Goal: Information Seeking & Learning: Check status

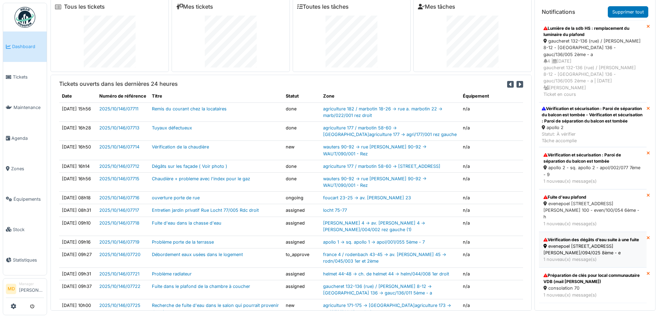
scroll to position [7, 0]
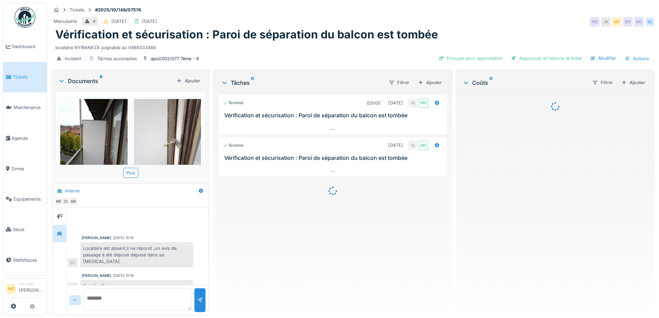
scroll to position [85, 0]
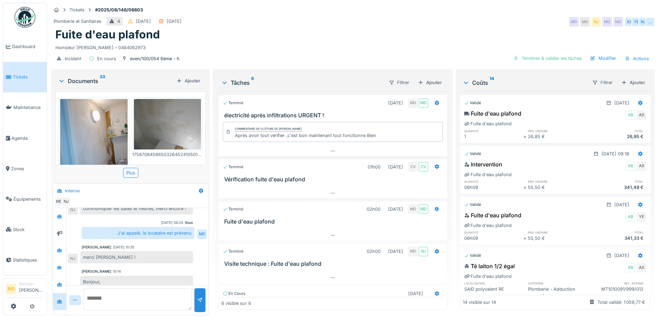
scroll to position [271, 0]
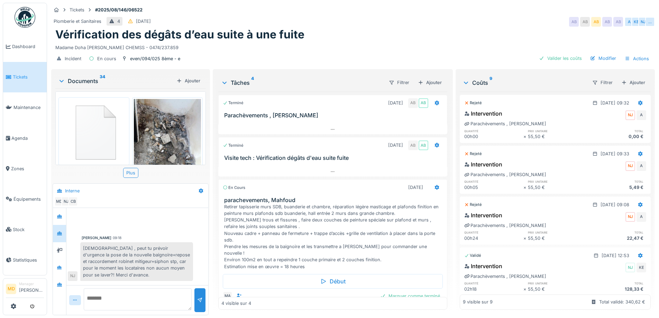
scroll to position [5, 0]
click at [63, 212] on div at bounding box center [59, 216] width 10 height 9
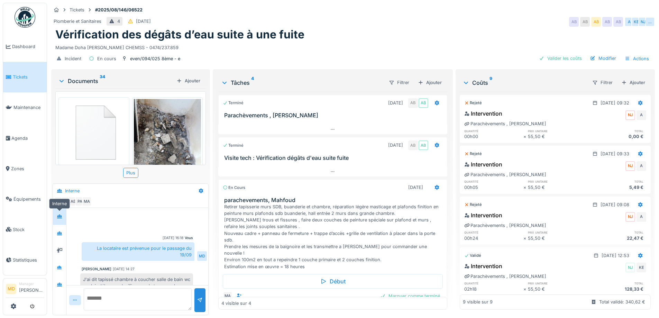
scroll to position [258, 0]
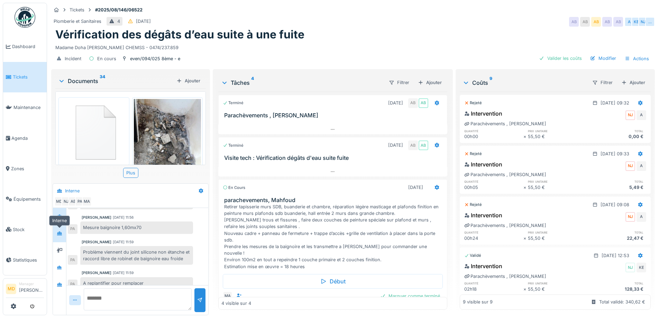
click at [60, 232] on icon at bounding box center [59, 234] width 5 height 4
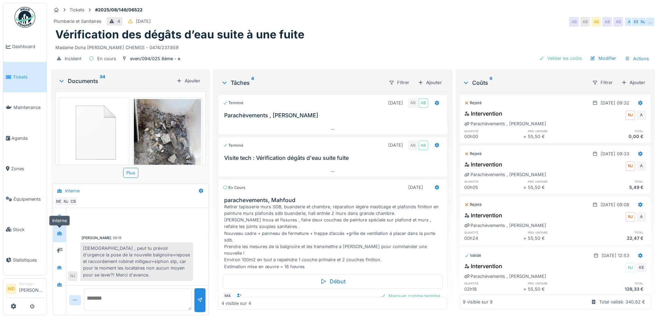
scroll to position [0, 0]
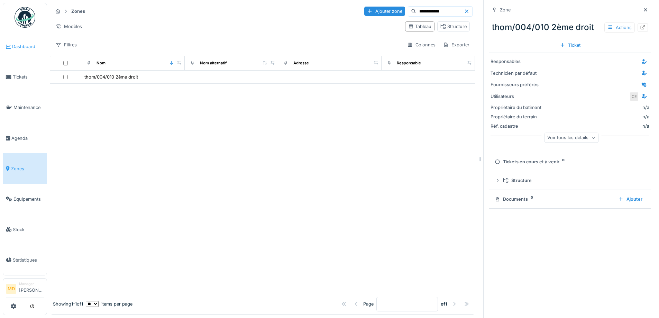
scroll to position [5, 0]
click at [28, 48] on span "Dashboard" at bounding box center [28, 46] width 32 height 7
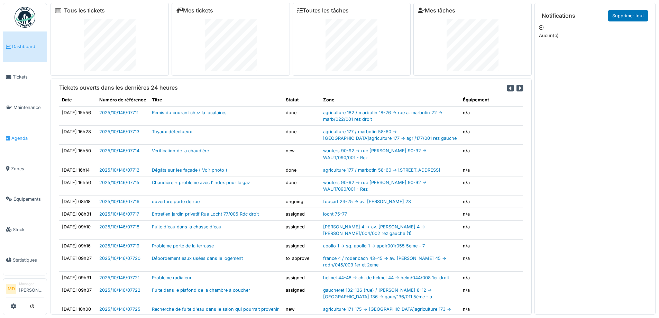
click at [22, 135] on span "Agenda" at bounding box center [27, 138] width 33 height 7
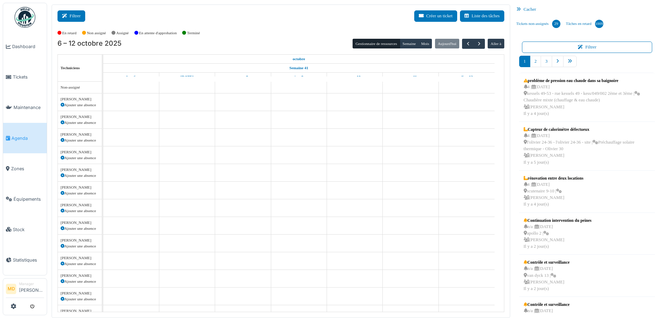
click at [75, 15] on button "Filtrer" at bounding box center [71, 15] width 28 height 11
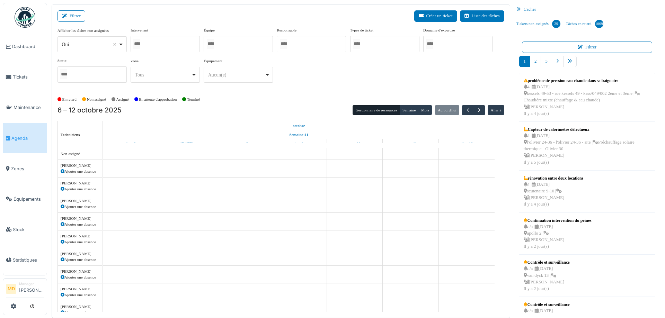
click at [174, 51] on div at bounding box center [165, 44] width 69 height 16
type input "*****"
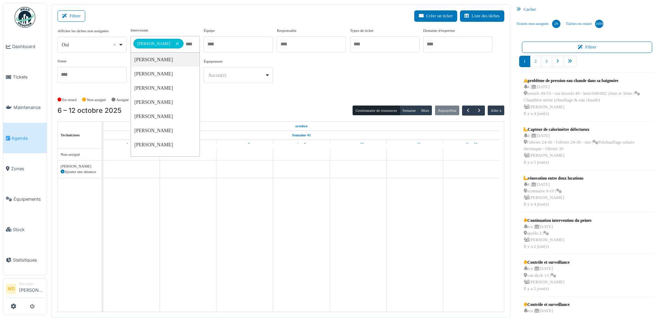
click at [375, 87] on div "**********" at bounding box center [280, 57] width 447 height 61
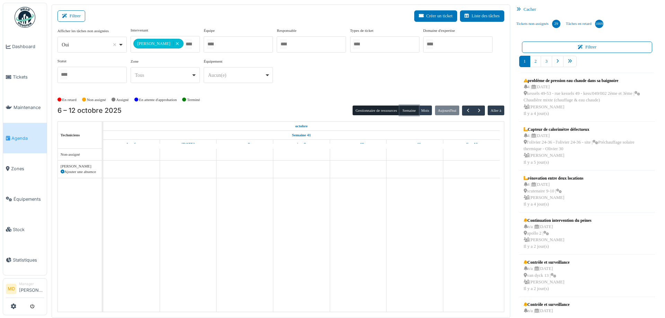
click at [405, 107] on button "Semaine" at bounding box center [409, 111] width 19 height 10
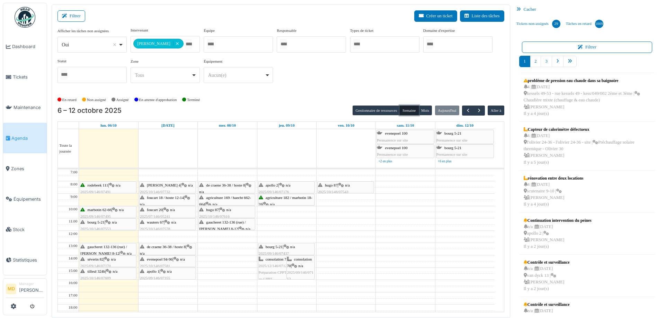
click at [160, 188] on div "thomas 4 | n/a 2025/10/146/07732 Sonnette HS" at bounding box center [167, 192] width 55 height 20
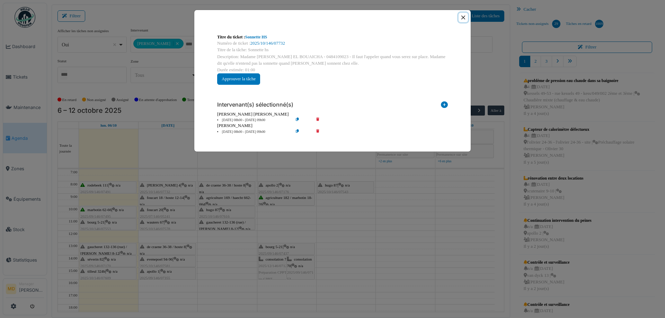
click at [460, 21] on button "Close" at bounding box center [462, 17] width 9 height 9
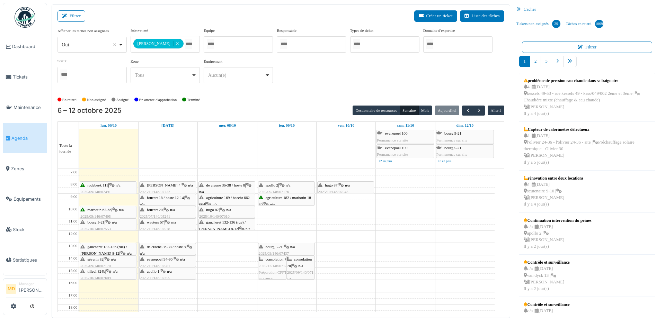
click at [287, 202] on div "agriculture 182 / marbotin 18-26 | n/a 2025/09/146/06825 Pas de lumière dans la…" at bounding box center [286, 211] width 55 height 33
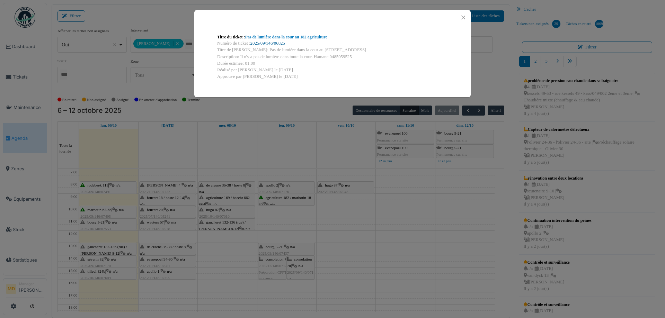
click at [263, 45] on link "2025/09/146/06825" at bounding box center [267, 43] width 35 height 5
click at [464, 16] on button "Close" at bounding box center [462, 17] width 9 height 9
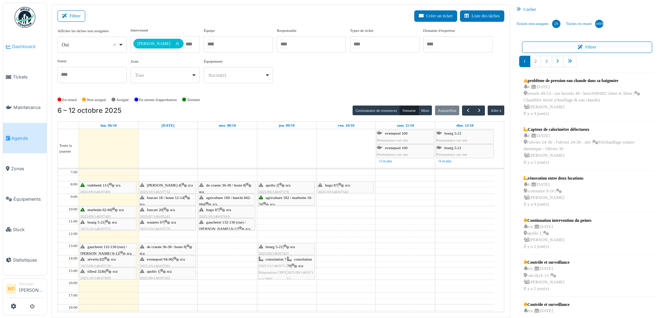
click at [28, 46] on span "Dashboard" at bounding box center [28, 46] width 32 height 7
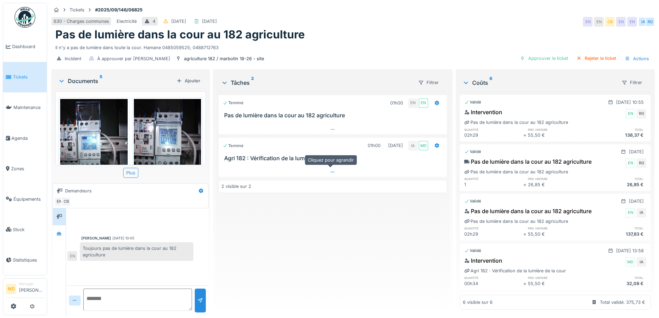
click at [328, 174] on div at bounding box center [333, 172] width 228 height 10
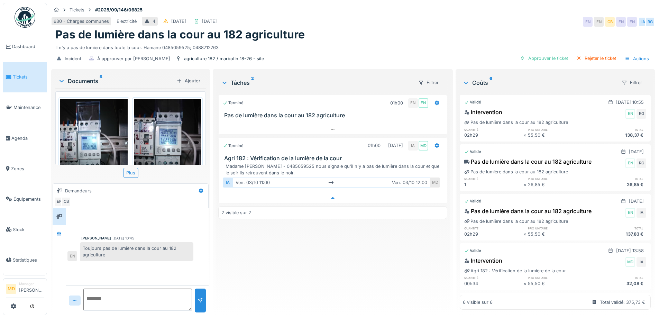
scroll to position [5, 0]
click at [60, 236] on div at bounding box center [59, 233] width 13 height 17
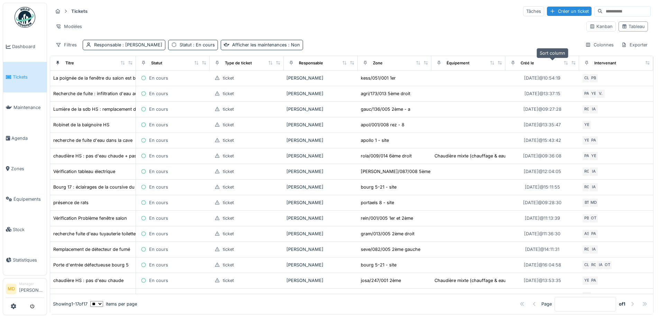
click at [565, 63] on icon at bounding box center [567, 63] width 4 height 4
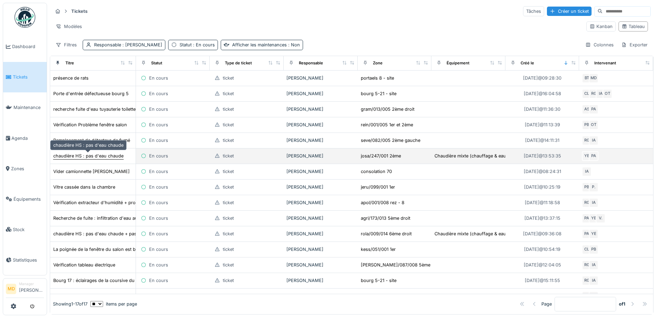
click at [93, 159] on div "chaudière HS : pas d'eau chaude" at bounding box center [88, 156] width 70 height 7
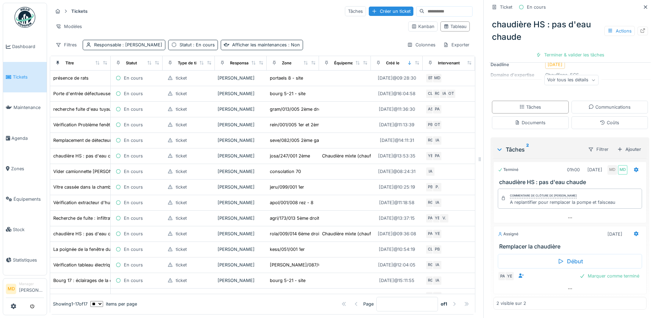
scroll to position [5, 0]
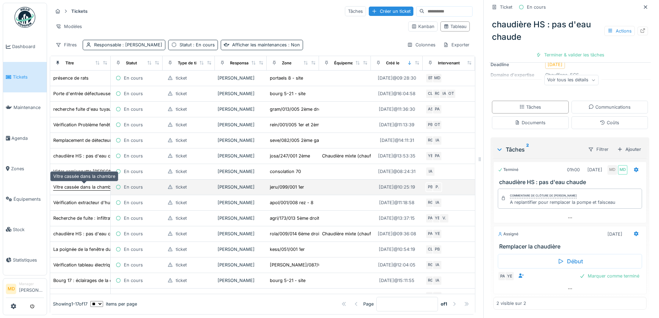
click at [80, 184] on div "Vitre cassée dans la chambre" at bounding box center [84, 187] width 62 height 7
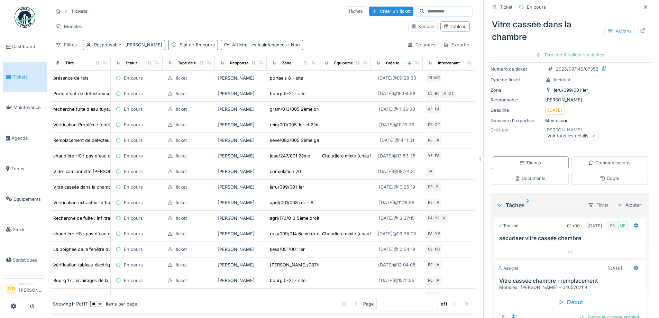
scroll to position [87, 0]
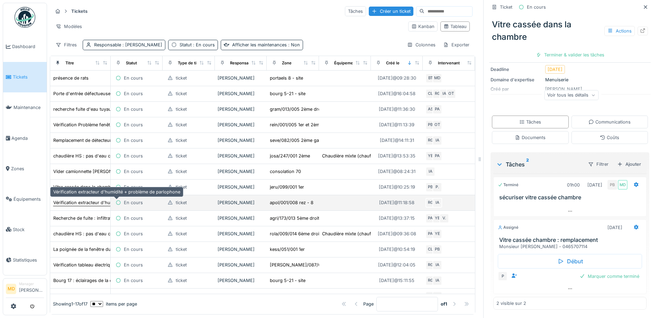
click at [79, 199] on div "Vérification extracteur d'humidité + problème de parlophone" at bounding box center [116, 202] width 127 height 7
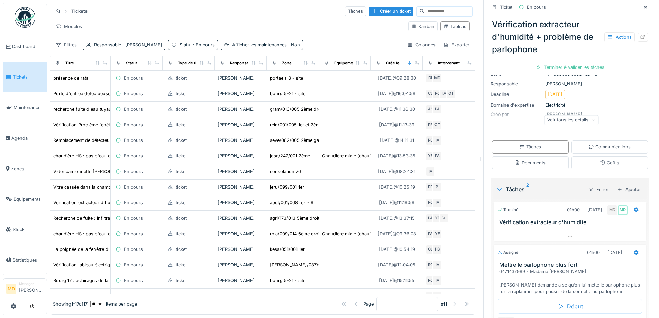
scroll to position [100, 0]
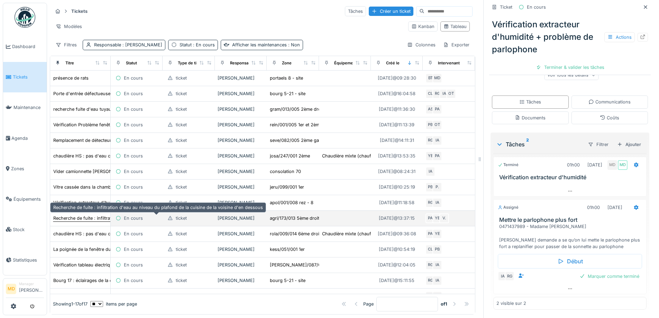
click at [81, 215] on div "Recherche de fuite : infiltration d'eau au niveau du plafond de la cuisine de l…" at bounding box center [158, 218] width 210 height 7
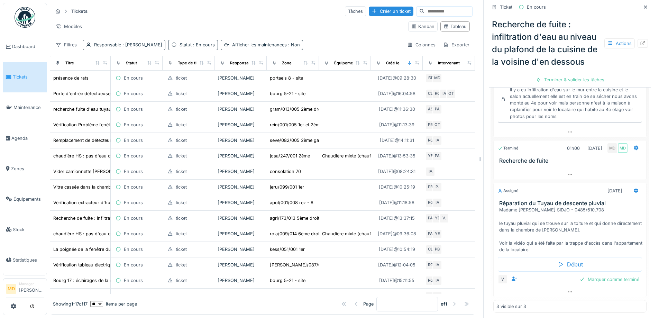
scroll to position [236, 0]
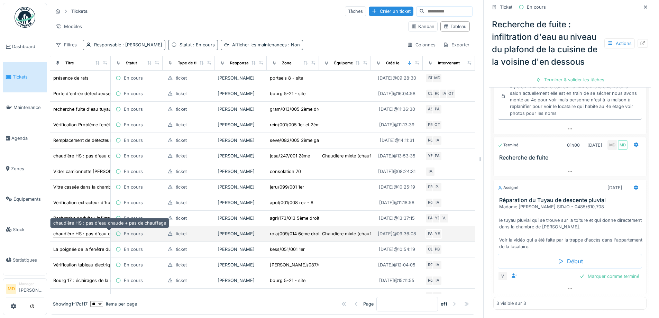
click at [85, 231] on div "chaudière HS : pas d'eau chaude + pas de chauffage" at bounding box center [109, 234] width 113 height 7
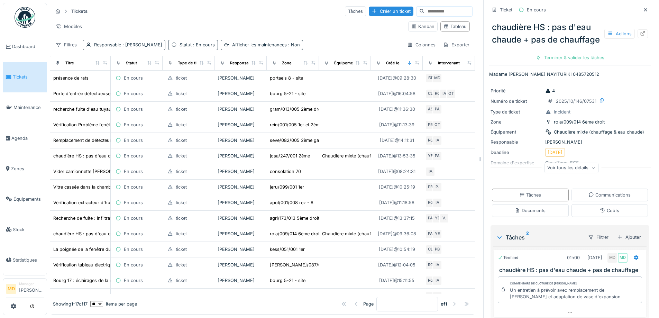
scroll to position [128, 0]
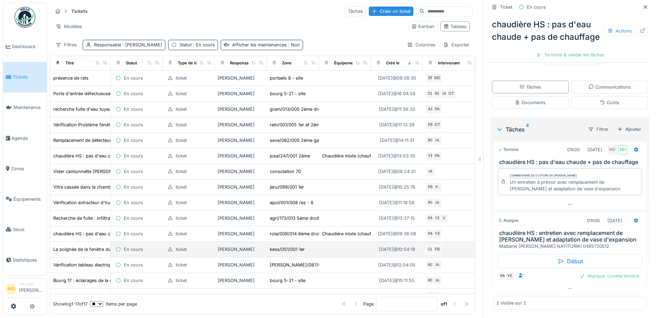
click at [84, 242] on td "La poignée de la fenêtre du salon est bloquée" at bounding box center [80, 250] width 61 height 16
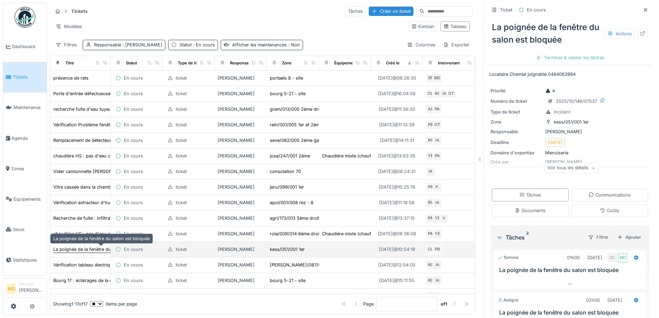
click at [84, 246] on div "La poignée de la fenêtre du salon est bloquée" at bounding box center [101, 249] width 97 height 7
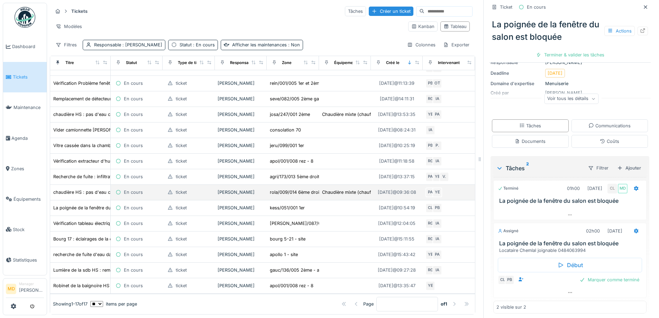
scroll to position [52, 0]
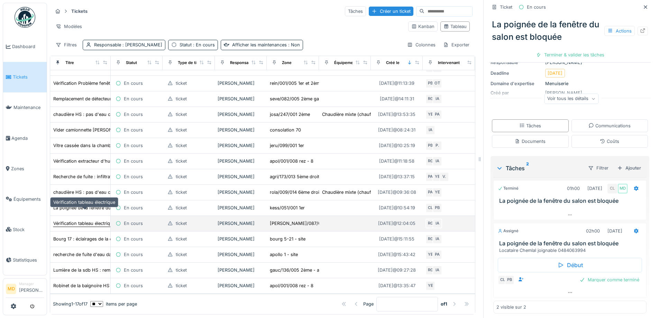
click at [70, 220] on div "Vérification tableau électrique" at bounding box center [84, 223] width 62 height 7
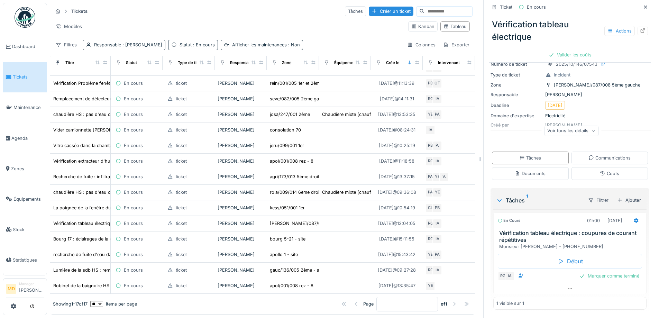
scroll to position [38, 0]
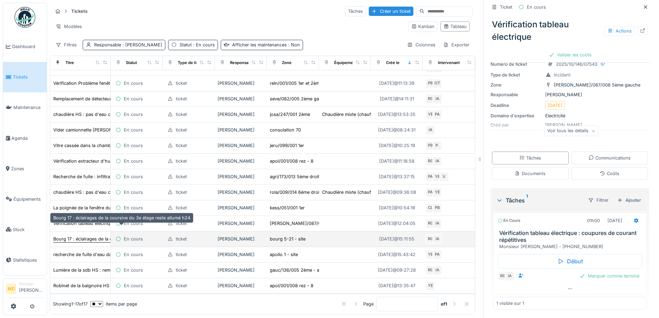
click at [74, 236] on div "Bourg 17 : éclairages de la coursive du 3e étage reste allumé h24" at bounding box center [121, 239] width 137 height 7
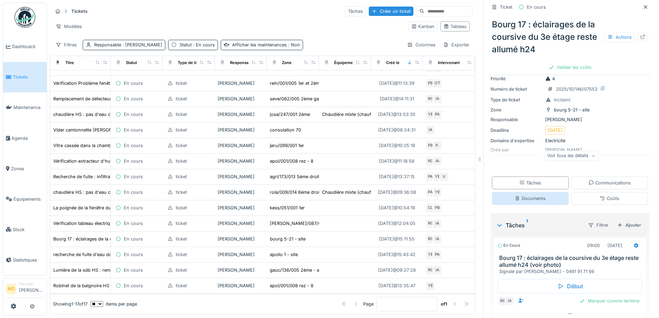
scroll to position [50, 0]
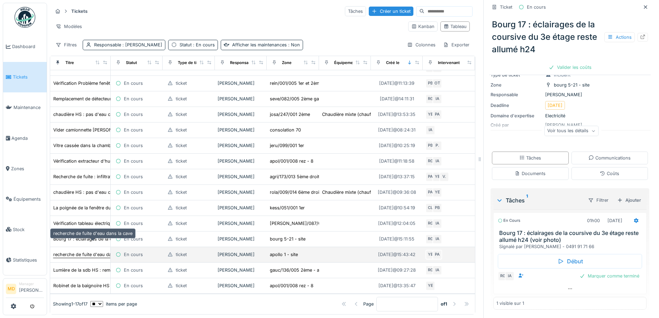
click at [81, 251] on div "recherche de fuite d'eau dans la cave" at bounding box center [92, 254] width 79 height 7
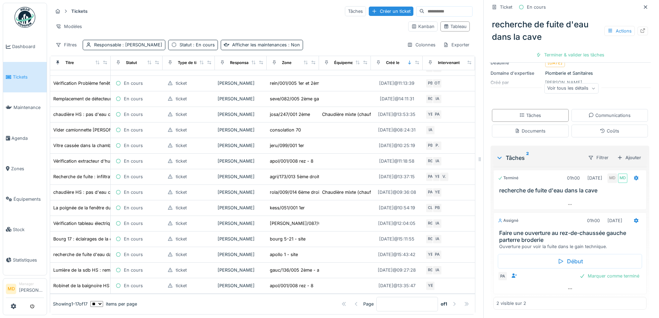
scroll to position [81, 0]
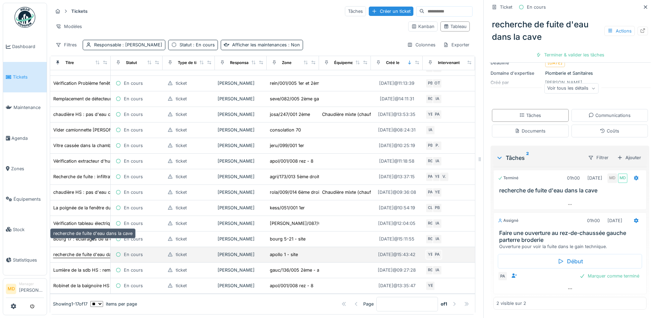
click at [68, 251] on div "recherche de fuite d'eau dans la cave" at bounding box center [92, 254] width 79 height 7
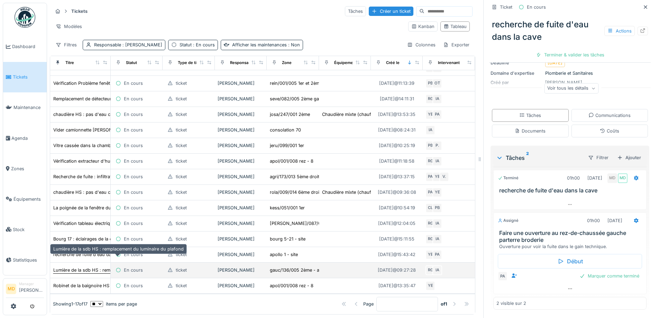
click at [101, 267] on div "Lumière de la sdb HS : remplacement du luminaire du plafond" at bounding box center [118, 270] width 131 height 7
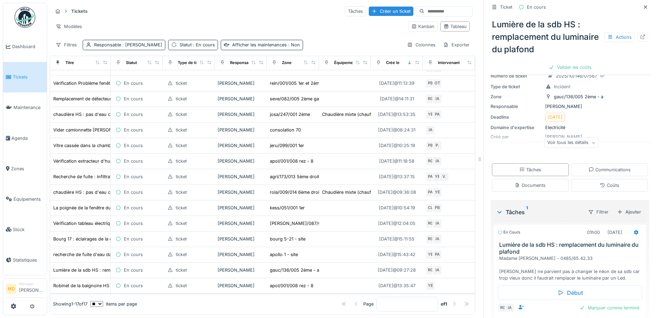
scroll to position [70, 0]
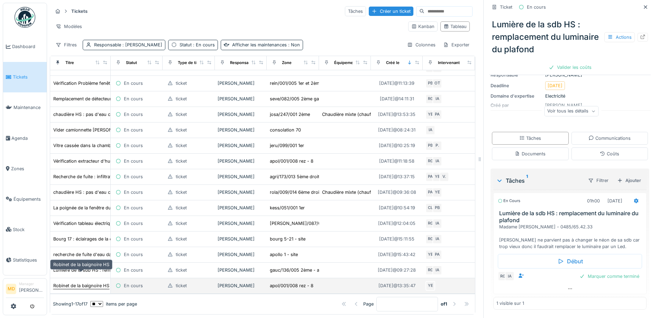
click at [82, 282] on div "Robinet de la baignoire HS" at bounding box center [81, 285] width 56 height 7
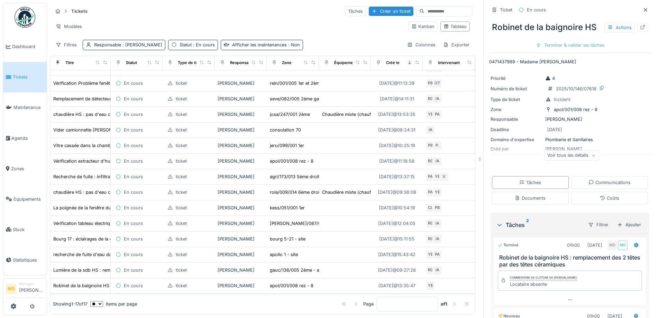
scroll to position [121, 0]
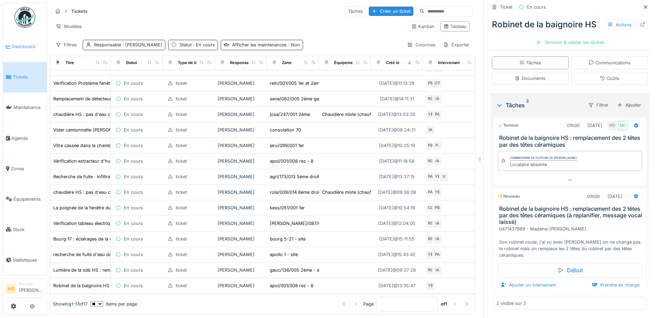
click at [11, 49] on li "Dashboard" at bounding box center [25, 46] width 38 height 7
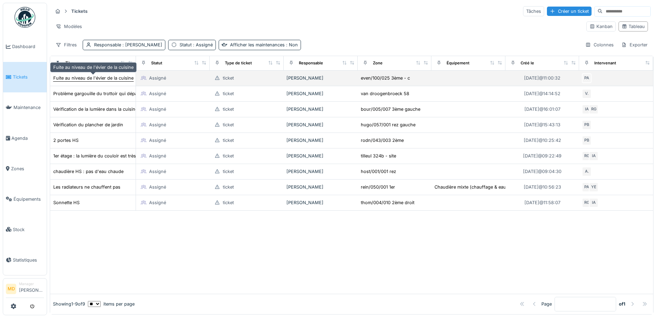
click at [116, 79] on div "Fuite au niveau de l'évier de la cuisine" at bounding box center [93, 78] width 80 height 7
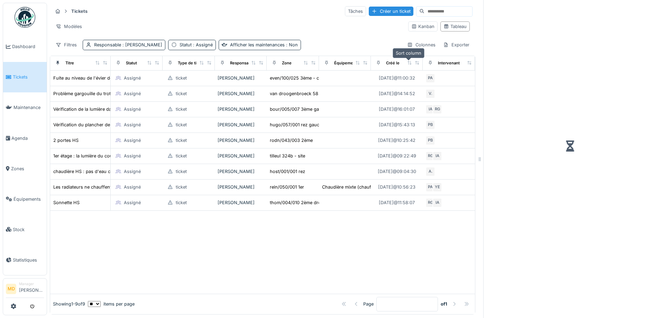
click at [409, 64] on icon at bounding box center [409, 63] width 5 height 4
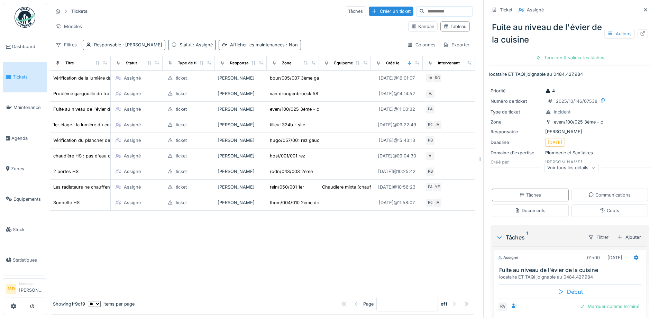
click at [640, 4] on div "Ticket Assigné" at bounding box center [571, 9] width 162 height 11
click at [641, 9] on div at bounding box center [646, 10] width 10 height 9
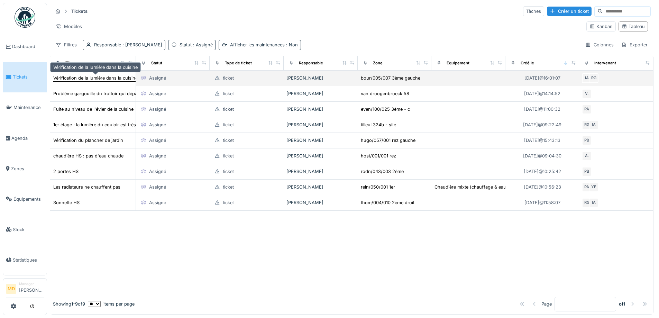
click at [98, 81] on div "Vérification de la lumière dans la cuisine" at bounding box center [95, 78] width 84 height 7
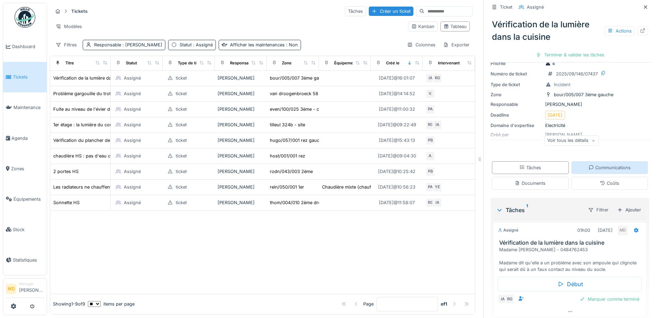
scroll to position [51, 0]
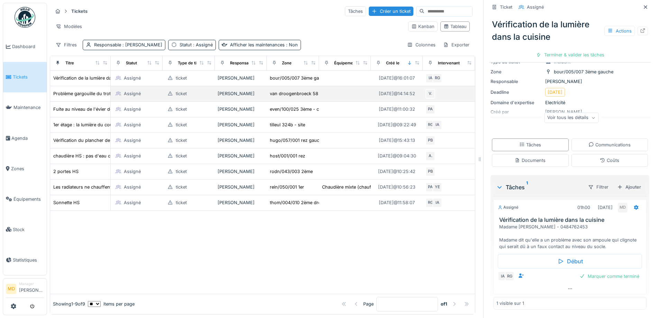
click at [82, 88] on td "Problème gargouille du trottoir qui dépasse (voir photo)" at bounding box center [80, 94] width 61 height 16
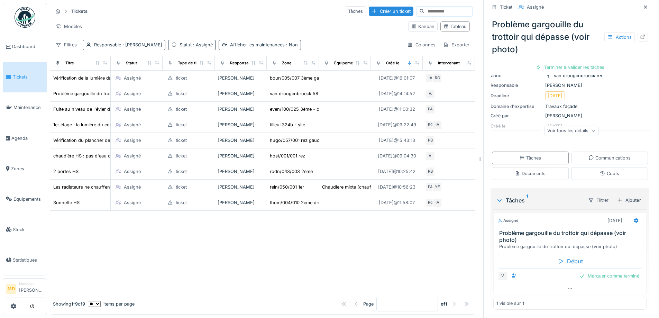
scroll to position [5, 0]
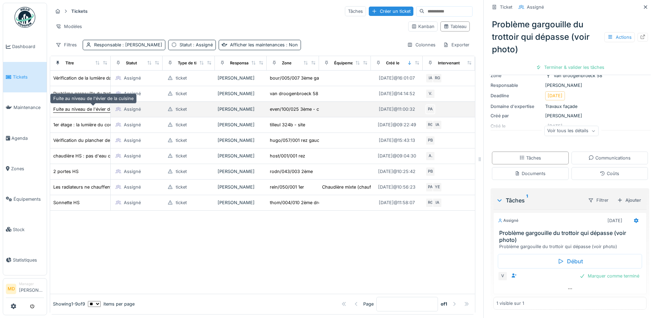
click at [75, 106] on div "Fuite au niveau de l'évier de la cuisine" at bounding box center [93, 109] width 80 height 7
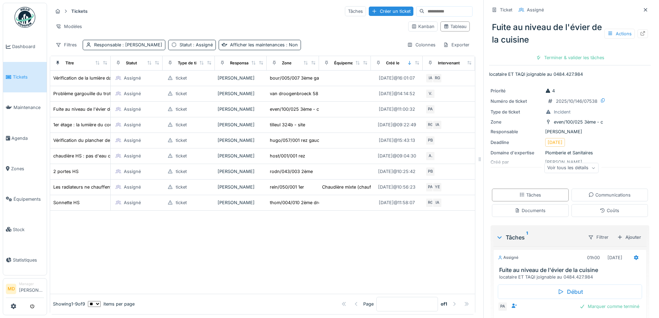
scroll to position [31, 0]
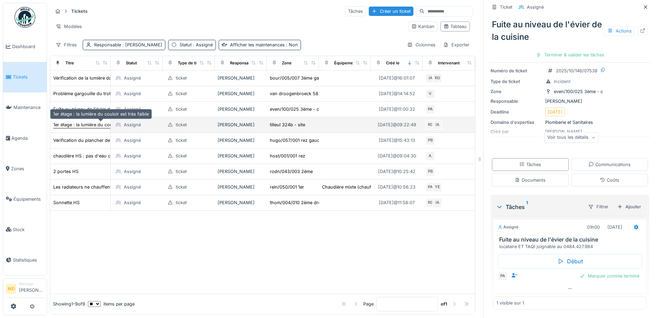
click at [74, 123] on div "1er étage : la lumière du couloir est très faible" at bounding box center [101, 125] width 96 height 7
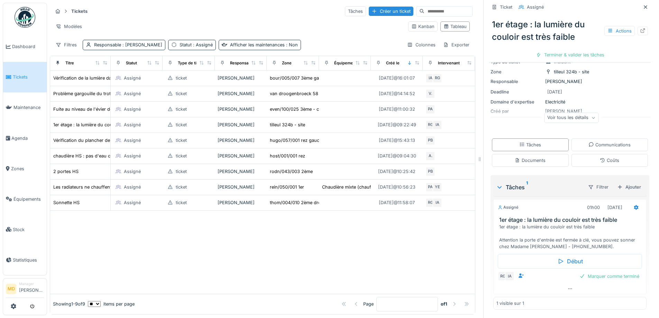
scroll to position [51, 0]
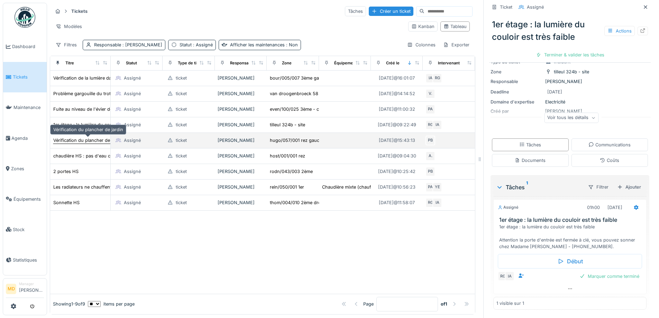
click at [84, 137] on div "Vérification du plancher de jardin" at bounding box center [88, 140] width 70 height 7
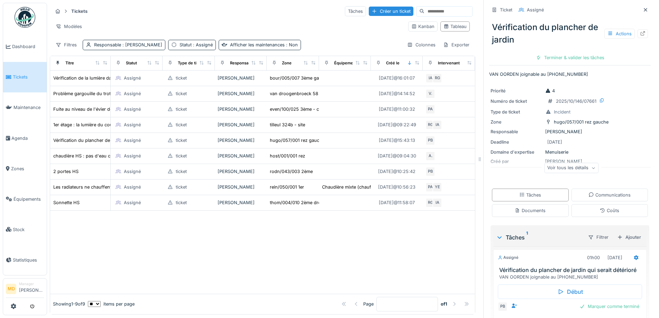
scroll to position [31, 0]
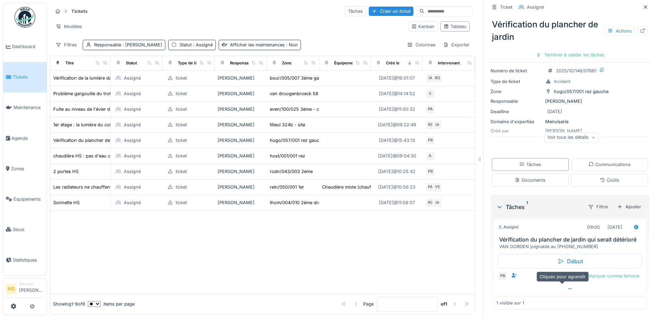
click at [558, 284] on div at bounding box center [570, 289] width 153 height 10
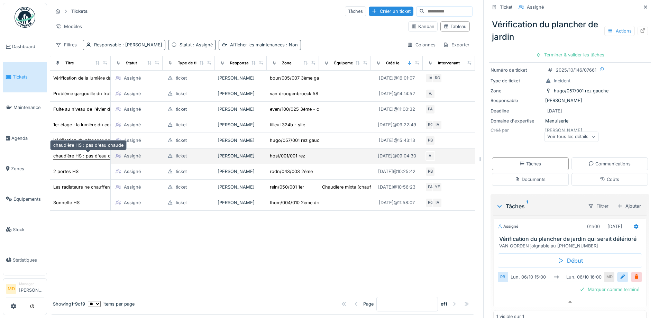
click at [87, 153] on div "chaudière HS : pas d'eau chaude" at bounding box center [88, 156] width 70 height 7
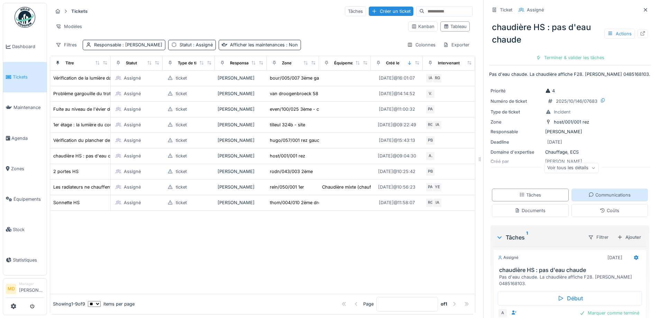
scroll to position [45, 0]
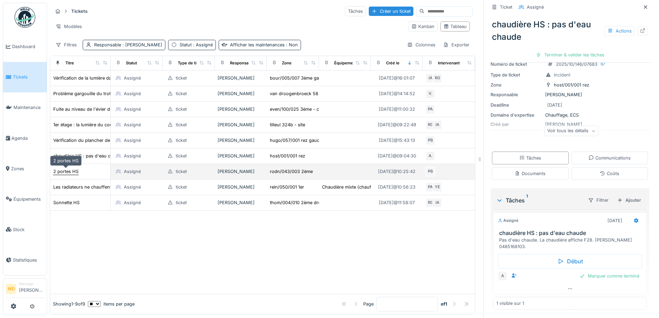
click at [63, 168] on div "2 portes HS" at bounding box center [65, 171] width 25 height 7
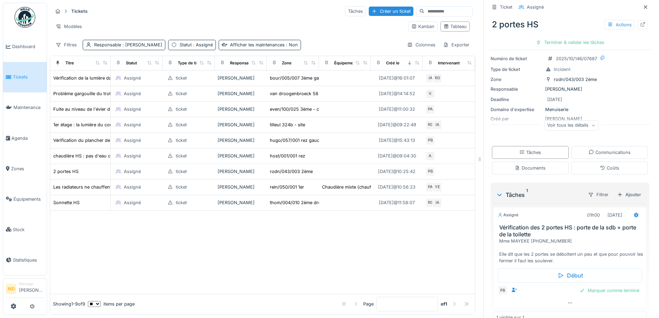
scroll to position [45, 0]
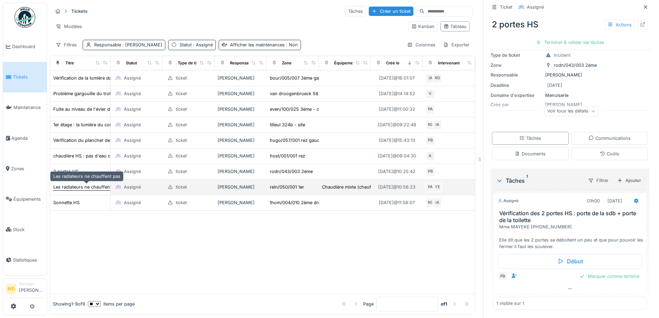
click at [95, 184] on div "Les radiateurs ne chauffent pas" at bounding box center [86, 187] width 67 height 7
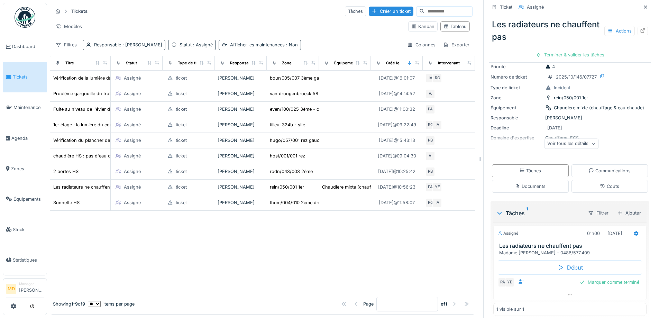
scroll to position [31, 0]
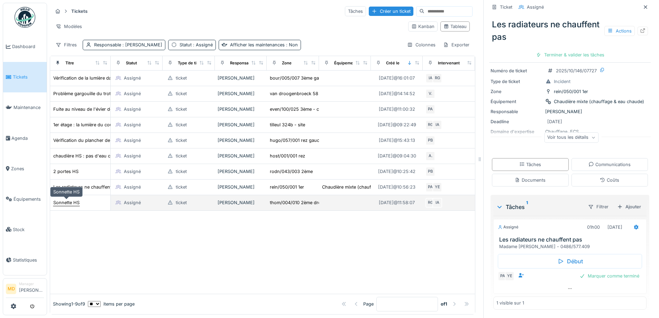
click at [65, 200] on div "Sonnette HS" at bounding box center [66, 202] width 26 height 7
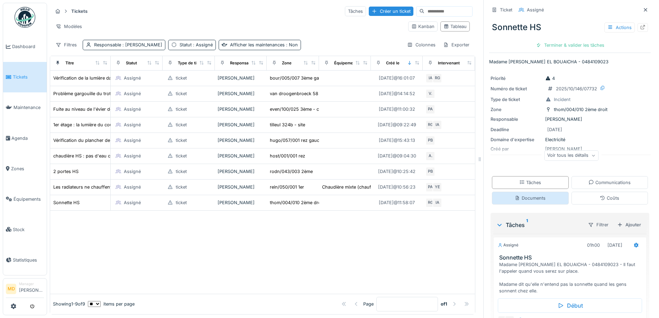
scroll to position [45, 0]
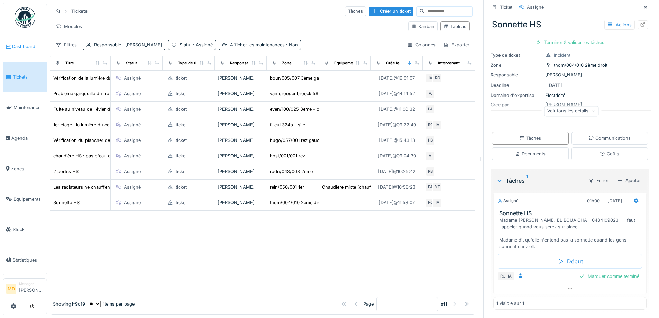
click at [16, 45] on span "Dashboard" at bounding box center [28, 46] width 32 height 7
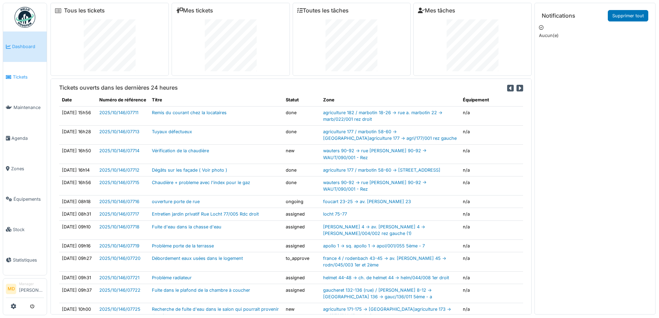
click at [17, 78] on span "Tickets" at bounding box center [28, 77] width 31 height 7
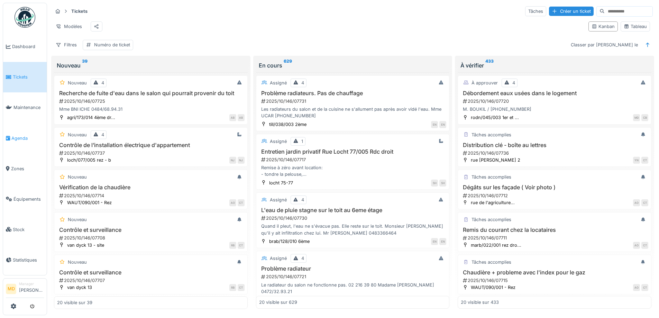
click at [28, 135] on span "Agenda" at bounding box center [27, 138] width 33 height 7
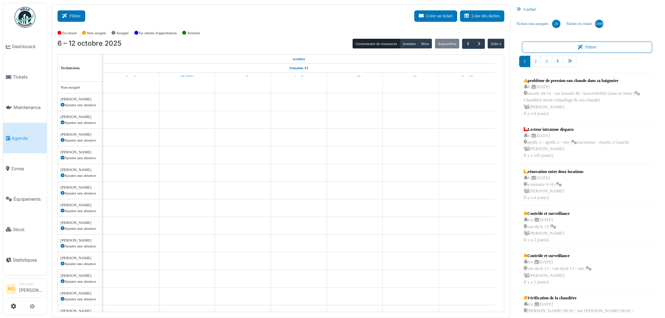
click at [67, 14] on icon at bounding box center [66, 16] width 8 height 5
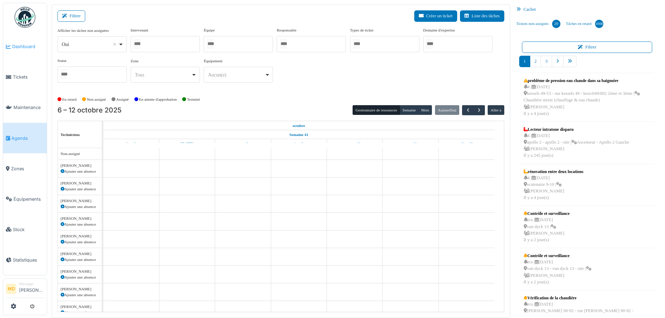
click at [19, 47] on span "Dashboard" at bounding box center [28, 46] width 32 height 7
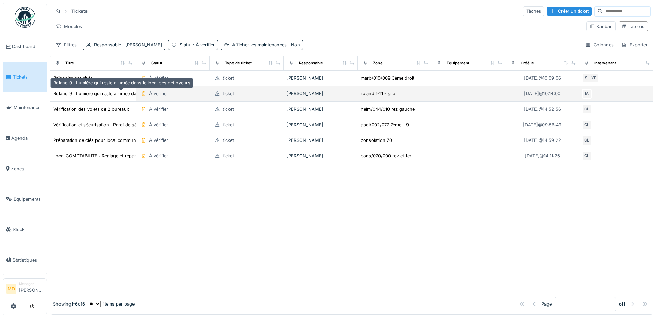
click at [95, 93] on div "Roland 9 : Lumière qui reste allumée dans le local des nettoyeurs" at bounding box center [121, 93] width 137 height 7
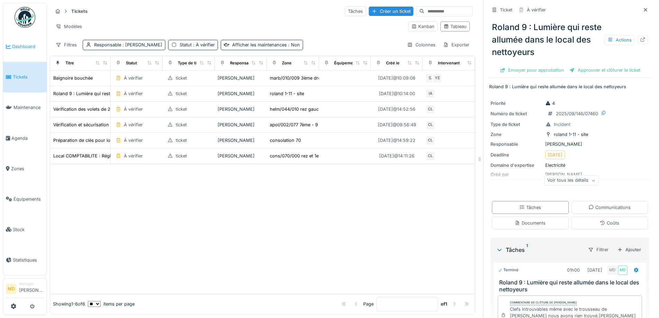
click at [8, 43] on li "Dashboard" at bounding box center [25, 46] width 38 height 7
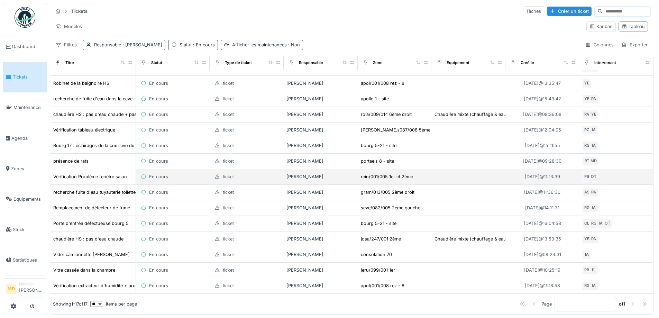
scroll to position [52, 0]
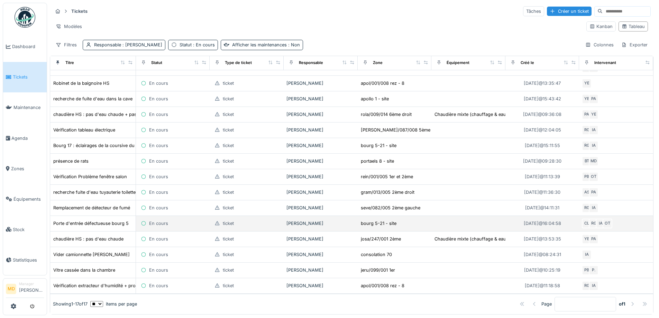
click at [97, 219] on td "Porte d'entrée défectueuse bourg 5" at bounding box center [93, 224] width 86 height 16
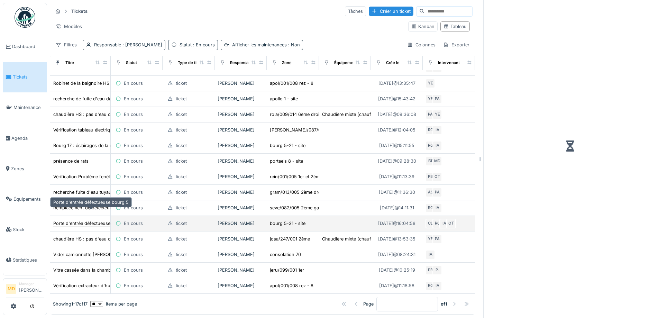
click at [97, 220] on div "Porte d'entrée défectueuse bourg 5" at bounding box center [90, 223] width 75 height 7
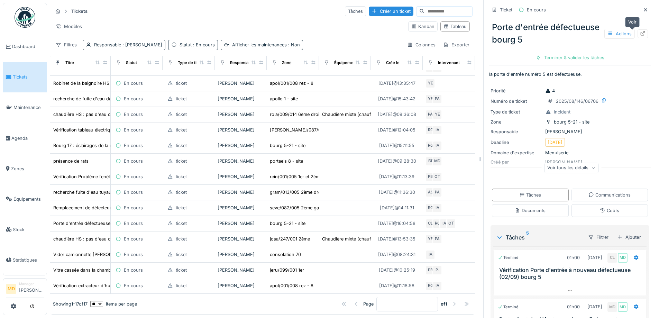
click at [640, 34] on icon at bounding box center [643, 33] width 6 height 5
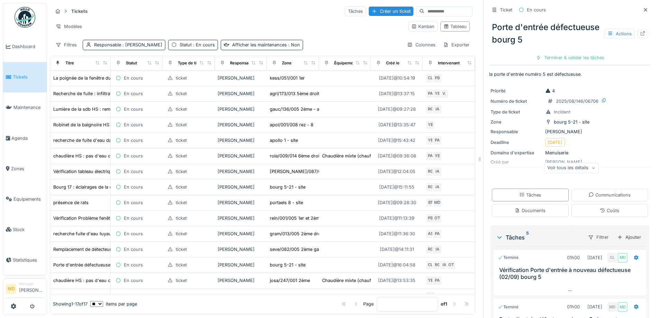
click at [266, 10] on div "Tickets Tâches Créer un ticket" at bounding box center [263, 11] width 420 height 11
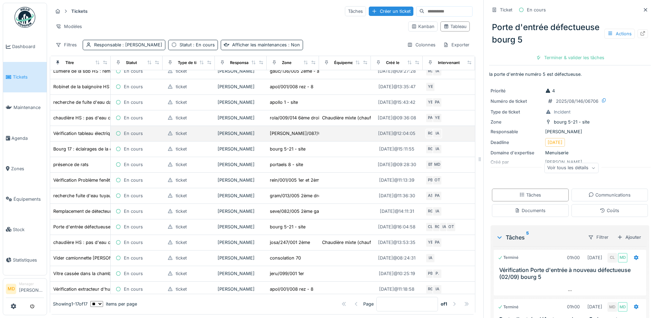
scroll to position [52, 0]
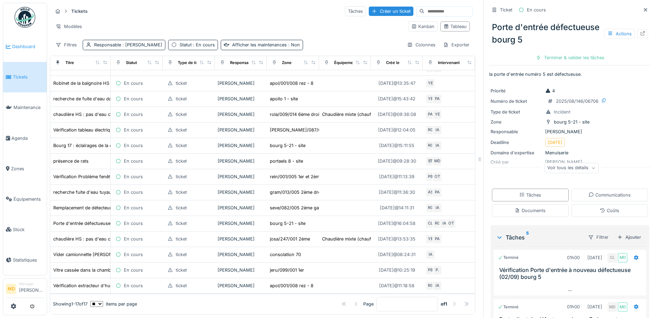
click at [10, 44] on icon at bounding box center [8, 46] width 5 height 5
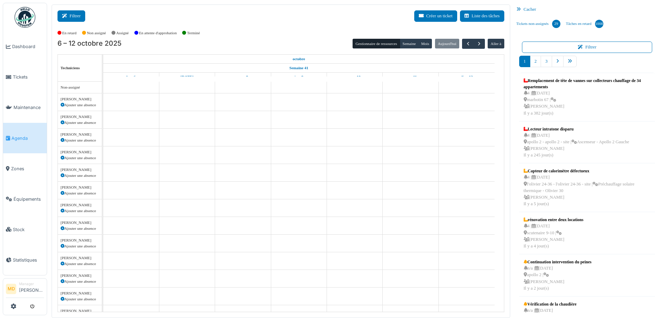
click at [60, 10] on button "Filtrer" at bounding box center [71, 15] width 28 height 11
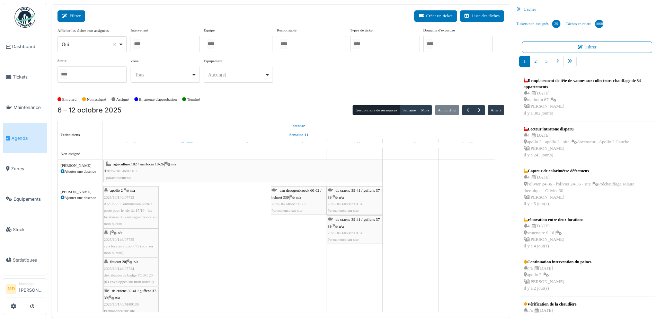
click at [79, 19] on button "Filtrer" at bounding box center [71, 15] width 28 height 11
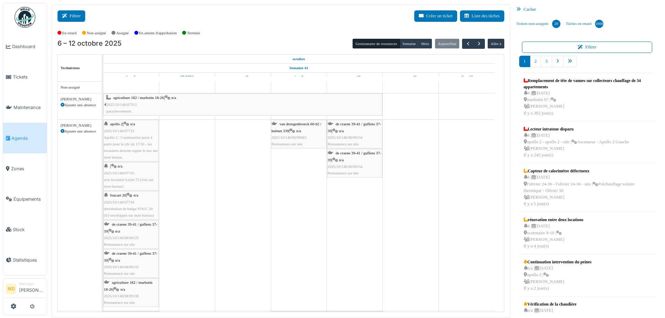
click at [58, 16] on button "Filtrer" at bounding box center [71, 15] width 28 height 11
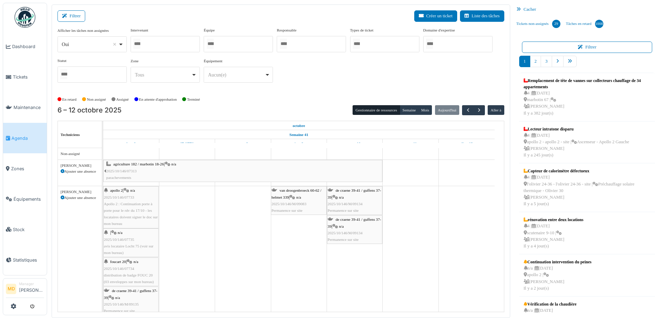
click at [143, 35] on div "Intervenant Abdelkader Ouriachi Abdelkader Talbi abdelkarim Agouzoul Ahmed Belh…" at bounding box center [165, 39] width 69 height 25
click at [147, 42] on div at bounding box center [165, 44] width 69 height 16
type input "******"
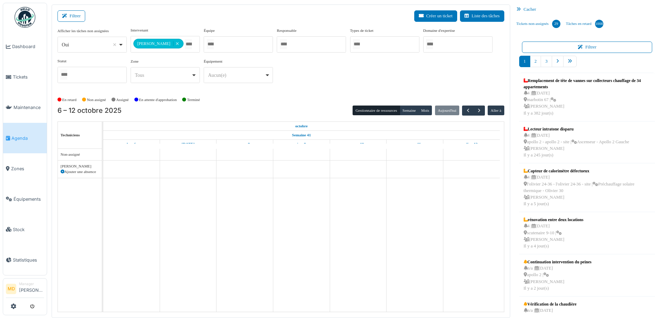
click at [373, 72] on div "**********" at bounding box center [280, 57] width 447 height 61
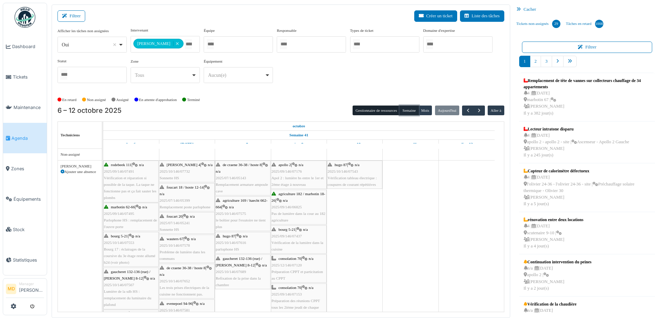
click at [410, 110] on button "Semaine" at bounding box center [409, 111] width 19 height 10
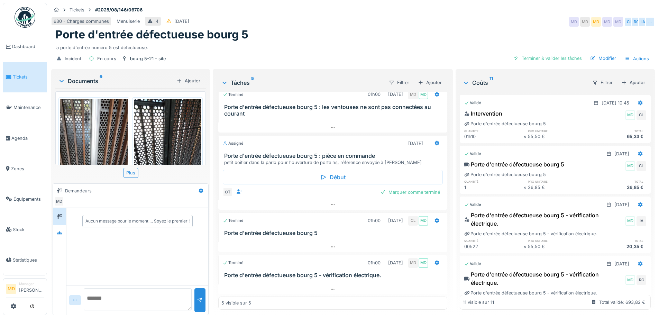
scroll to position [5, 0]
click at [66, 227] on div at bounding box center [59, 233] width 13 height 17
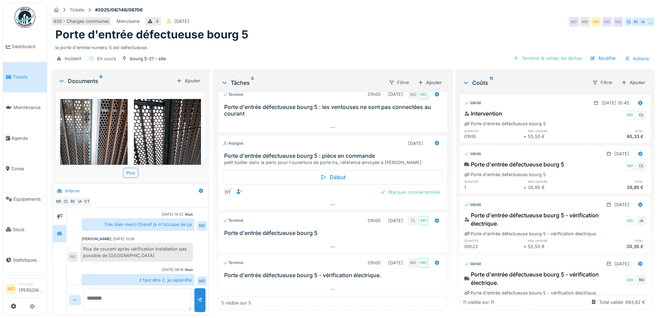
scroll to position [214, 0]
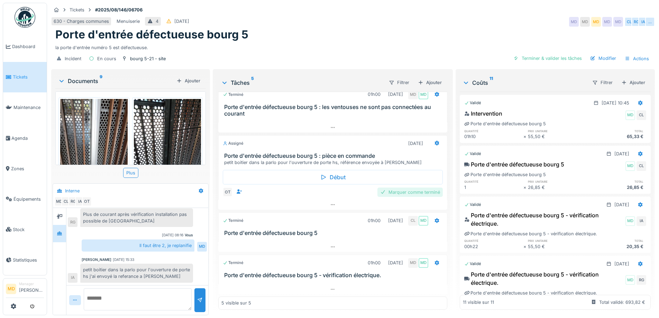
click at [410, 193] on div "Marquer comme terminé" at bounding box center [410, 192] width 65 height 9
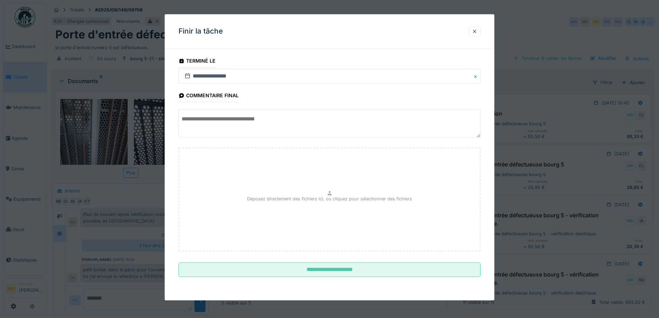
click at [213, 122] on textarea at bounding box center [330, 123] width 302 height 28
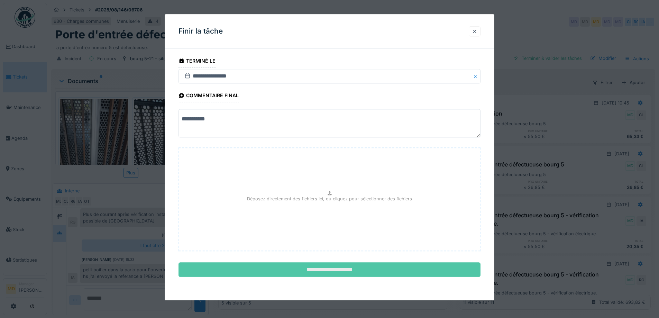
type textarea "**********"
click at [353, 269] on input "**********" at bounding box center [330, 270] width 302 height 15
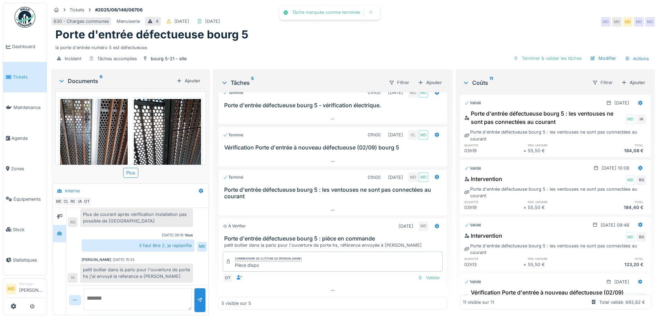
click at [427, 151] on h3 "Vérification Porte d'entrée à nouveau défectueuse (02/09) bourg 5" at bounding box center [334, 147] width 220 height 7
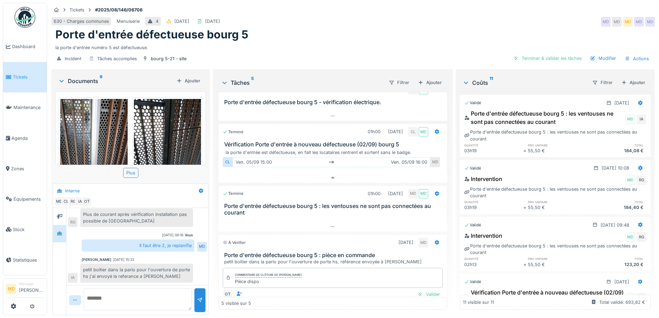
scroll to position [75, 0]
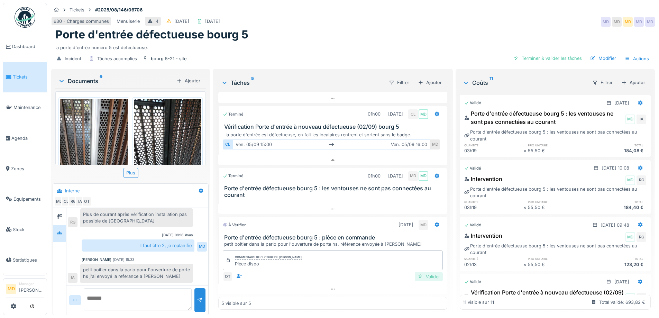
click at [418, 272] on div "Valider" at bounding box center [429, 276] width 28 height 9
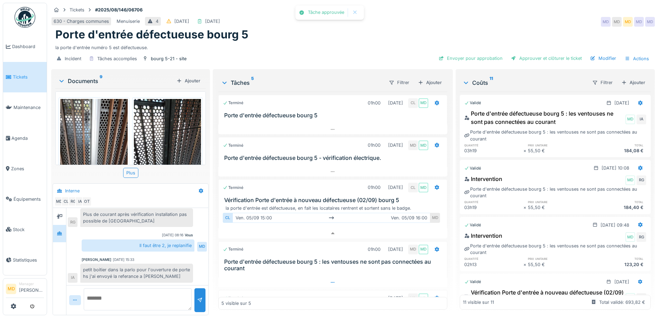
scroll to position [59, 0]
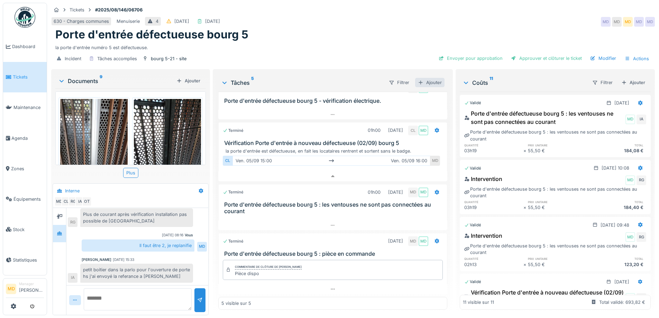
click at [438, 78] on div "Ajouter" at bounding box center [429, 82] width 29 height 9
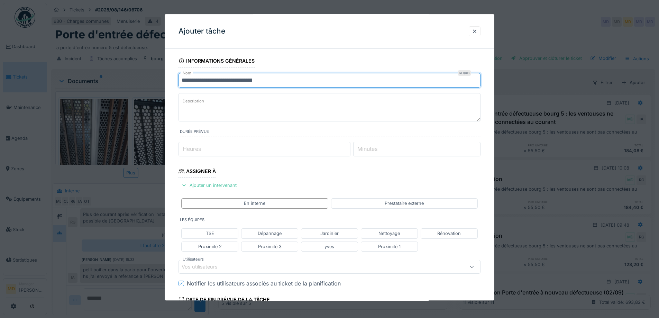
click at [285, 82] on input "**********" at bounding box center [330, 80] width 302 height 15
type input "**********"
click at [281, 112] on textarea "Description" at bounding box center [330, 107] width 302 height 28
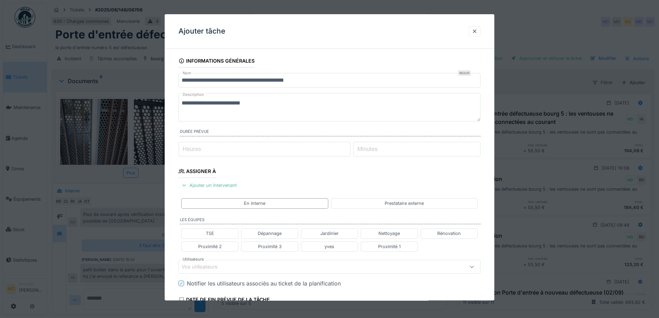
type textarea "**********"
click at [231, 153] on input "Heures" at bounding box center [265, 149] width 172 height 15
type input "*"
click at [226, 185] on div "Ajouter un intervenant" at bounding box center [209, 185] width 61 height 9
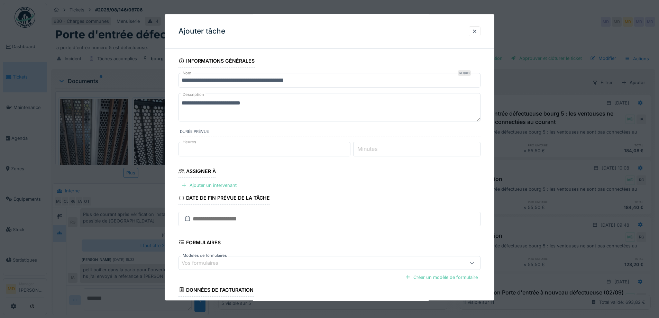
click at [210, 264] on div "Vos formulaires" at bounding box center [205, 263] width 46 height 8
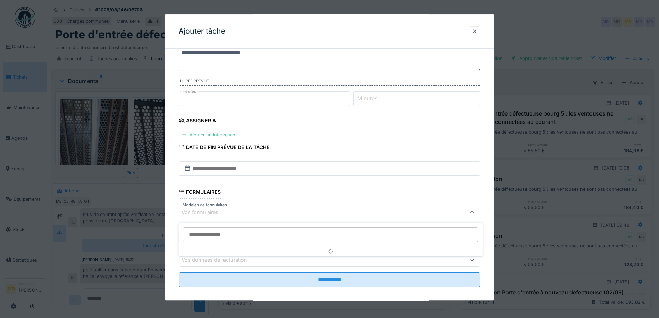
scroll to position [56, 0]
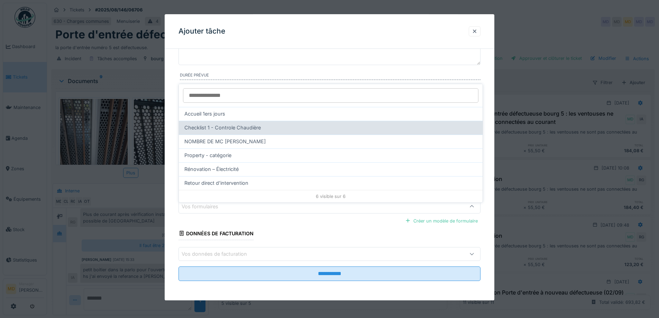
click at [207, 128] on div "Checklist 1 - Controle Chaudière" at bounding box center [331, 128] width 304 height 14
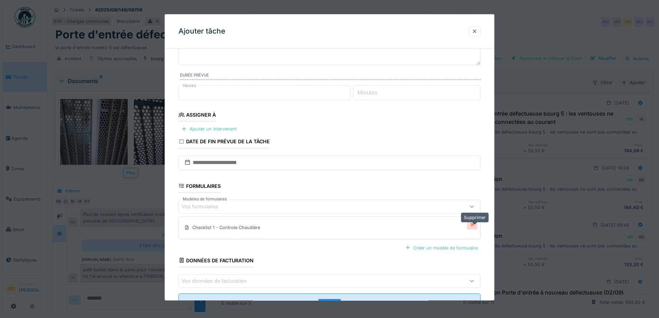
click at [478, 225] on div at bounding box center [472, 225] width 10 height 9
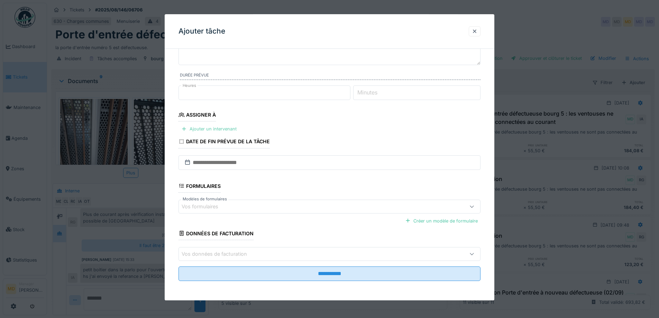
click at [190, 128] on div "Ajouter un intervenant" at bounding box center [209, 129] width 61 height 9
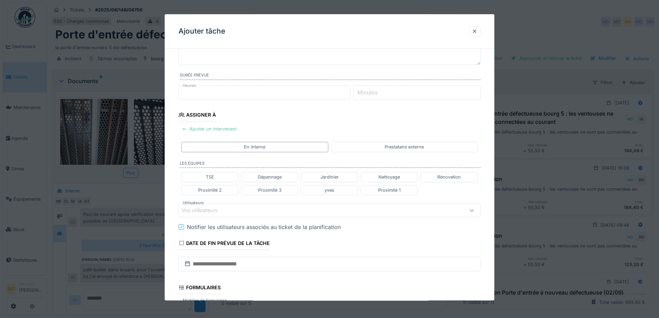
click at [191, 208] on div "Vos utilisateurs" at bounding box center [205, 211] width 46 height 8
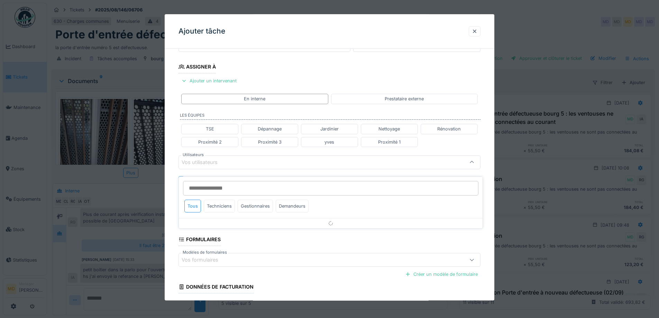
scroll to position [109, 0]
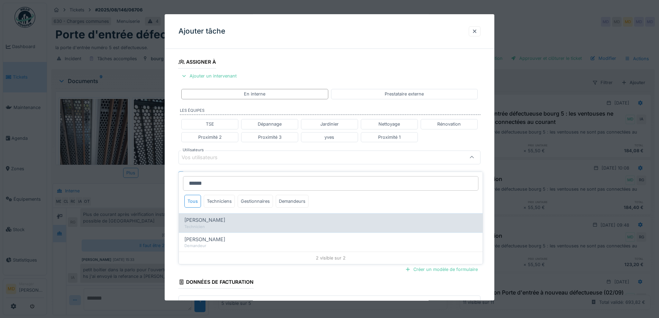
type input "******"
click at [207, 224] on div "Technicien" at bounding box center [331, 227] width 293 height 6
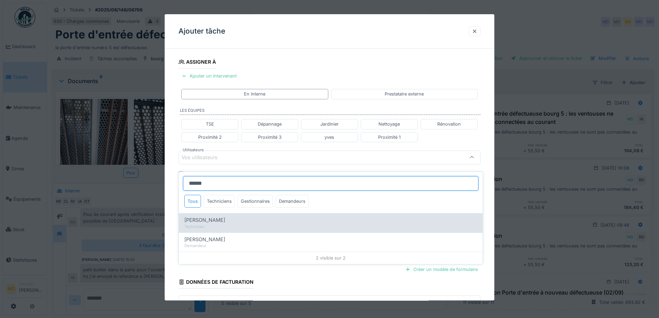
type input "****"
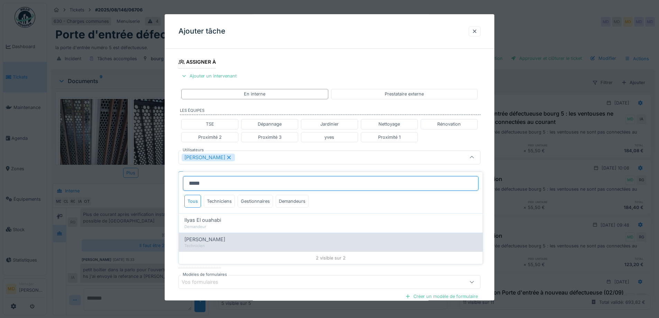
type input "*****"
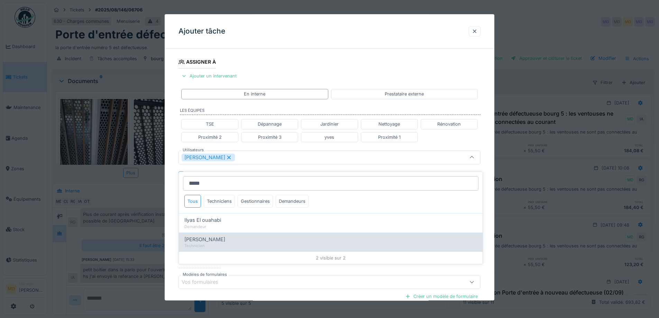
click at [222, 243] on div "Technicien" at bounding box center [331, 246] width 293 height 6
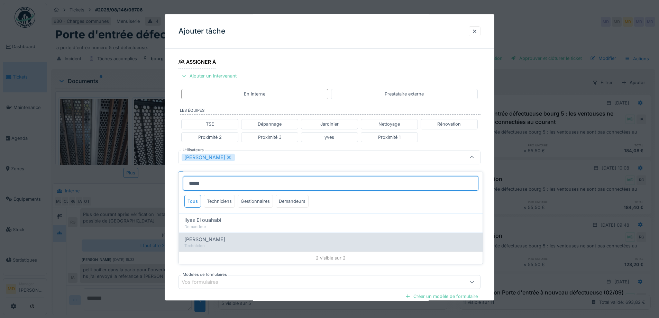
type input "**********"
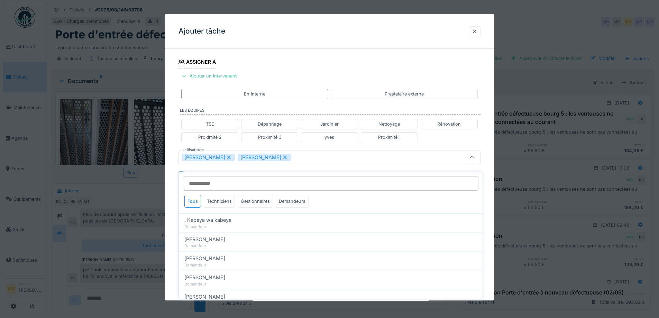
click at [165, 180] on div "**********" at bounding box center [330, 160] width 330 height 431
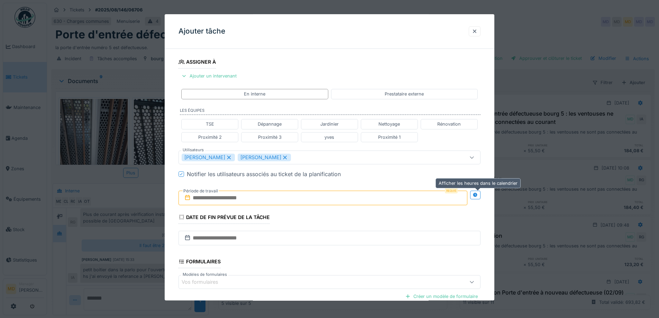
click at [478, 196] on icon at bounding box center [476, 195] width 6 height 5
click at [269, 199] on input "text" at bounding box center [249, 198] width 140 height 15
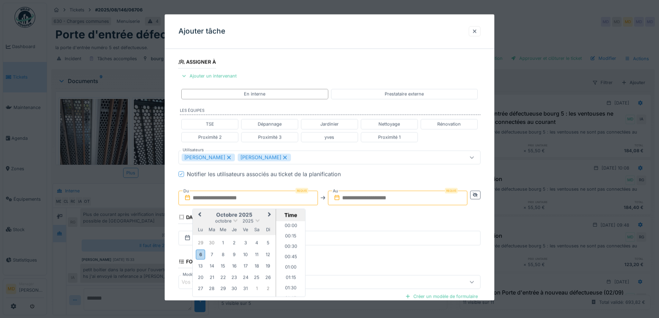
scroll to position [528, 0]
click at [209, 221] on div "octobre 2025" at bounding box center [234, 221] width 83 height 6
click at [221, 254] on div "8" at bounding box center [222, 254] width 9 height 9
click at [293, 233] on li "13:00" at bounding box center [290, 238] width 29 height 10
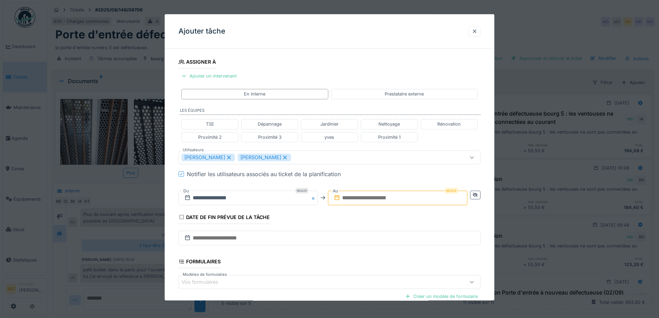
click at [370, 201] on input "text" at bounding box center [398, 198] width 140 height 15
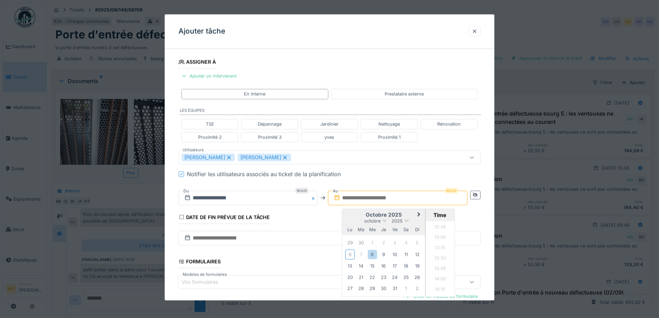
click at [347, 216] on h2 "octobre 2025" at bounding box center [383, 215] width 83 height 6
click at [373, 258] on div "8" at bounding box center [372, 254] width 9 height 9
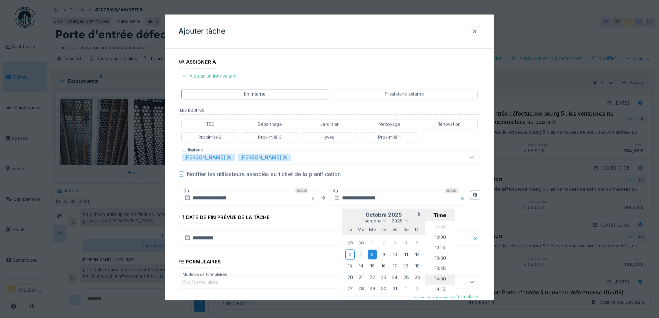
click at [442, 280] on li "14:00" at bounding box center [440, 280] width 29 height 10
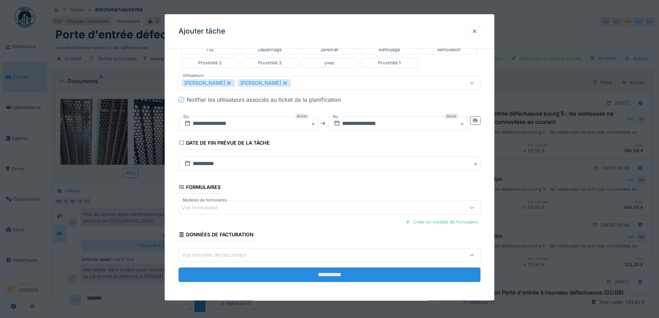
scroll to position [185, 0]
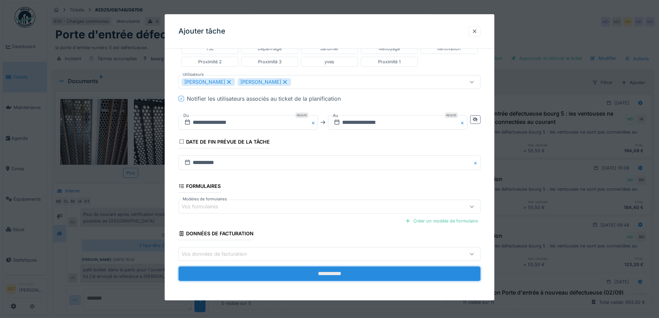
click at [316, 275] on input "**********" at bounding box center [330, 274] width 302 height 15
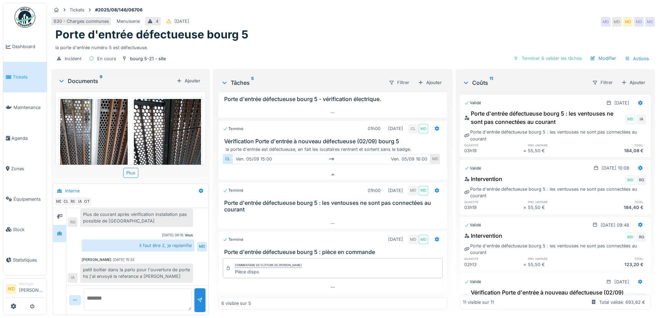
scroll to position [136, 0]
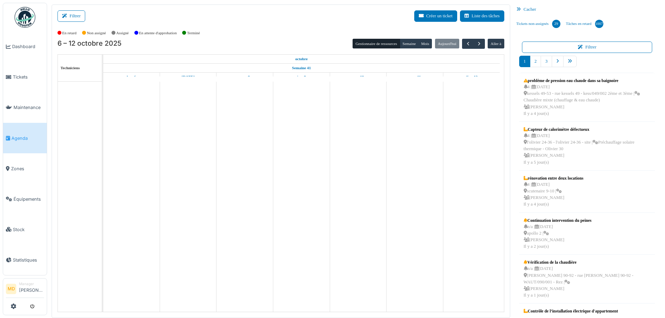
click at [72, 17] on button "Filtrer" at bounding box center [71, 15] width 28 height 11
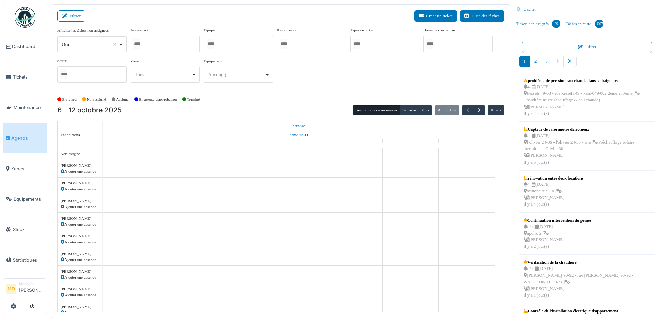
click at [161, 45] on div at bounding box center [165, 44] width 69 height 16
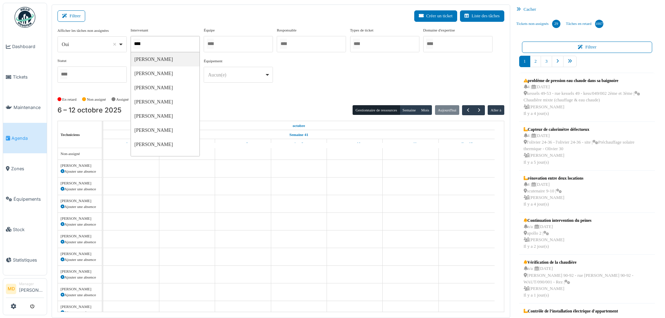
type input "*****"
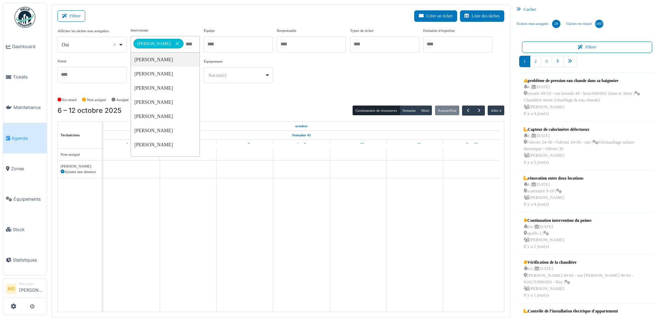
click at [371, 59] on div "**********" at bounding box center [280, 57] width 447 height 61
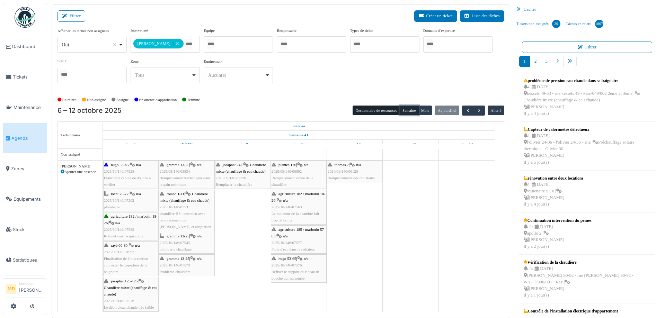
click at [403, 109] on button "Semaine" at bounding box center [409, 111] width 19 height 10
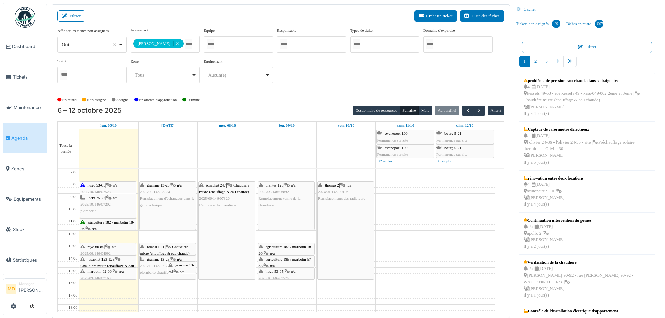
click at [481, 111] on div "Gestionnaire de ressources Semaine Mois Aujourd'hui Aller à" at bounding box center [427, 111] width 151 height 10
click at [478, 110] on button "button" at bounding box center [478, 111] width 11 height 10
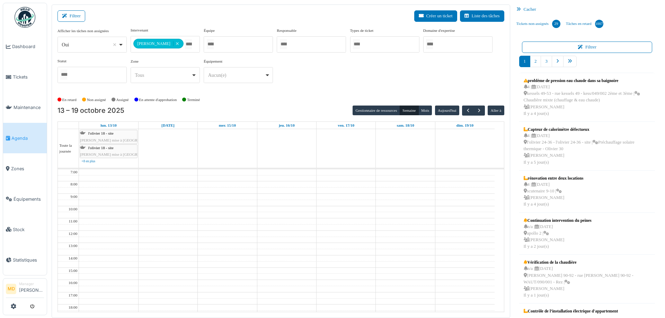
click at [303, 85] on div "**********" at bounding box center [280, 57] width 447 height 61
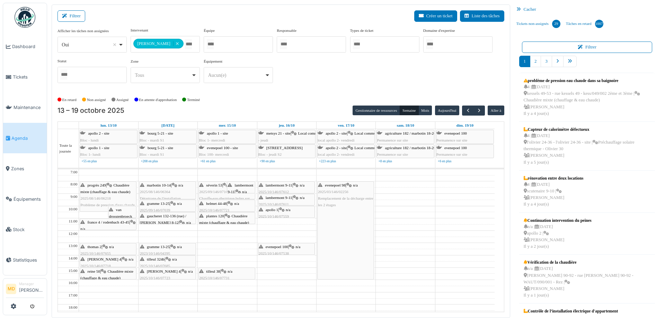
click at [103, 247] on div "thomas 2 | n/a 2025/10/146/07655 Fuite d'eau dans la salle de bain" at bounding box center [107, 254] width 55 height 20
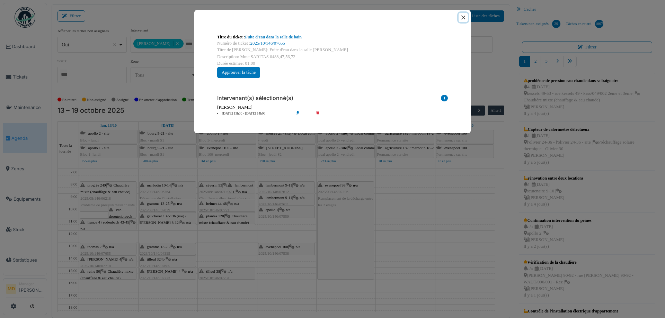
click at [460, 18] on button "Close" at bounding box center [462, 17] width 9 height 9
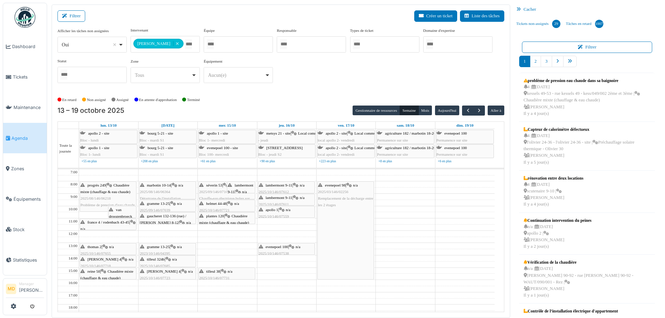
click at [94, 259] on span "thomas 4" at bounding box center [105, 259] width 34 height 4
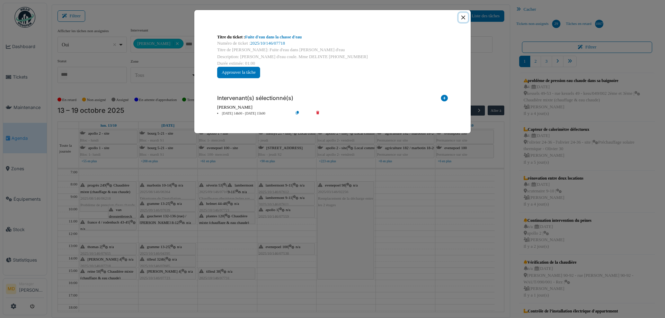
click at [461, 17] on button "Close" at bounding box center [462, 17] width 9 height 9
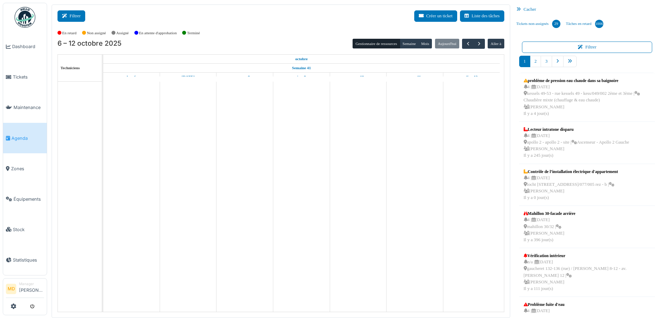
click at [69, 19] on button "Filtrer" at bounding box center [71, 15] width 28 height 11
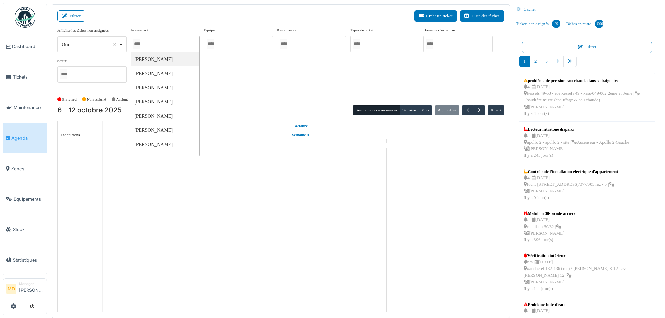
click at [140, 39] on input "Tous" at bounding box center [136, 44] width 7 height 10
type input "****"
click at [350, 82] on div "**********" at bounding box center [280, 57] width 447 height 61
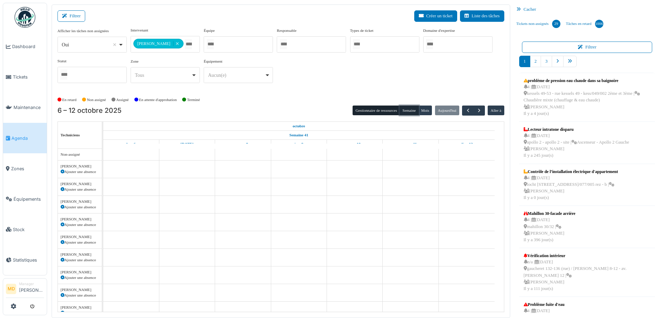
click at [400, 108] on button "Semaine" at bounding box center [409, 111] width 19 height 10
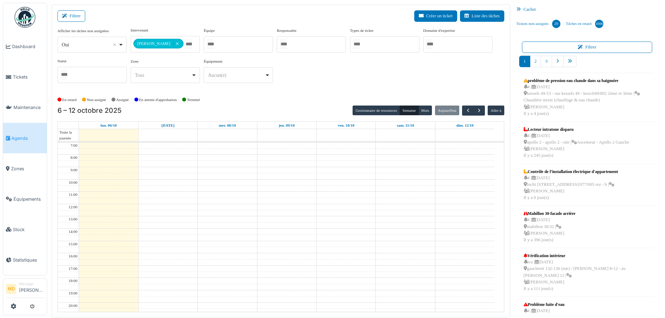
click at [445, 97] on div "En retard Non assigné Assigné En attente d'approbation Terminé" at bounding box center [280, 99] width 447 height 11
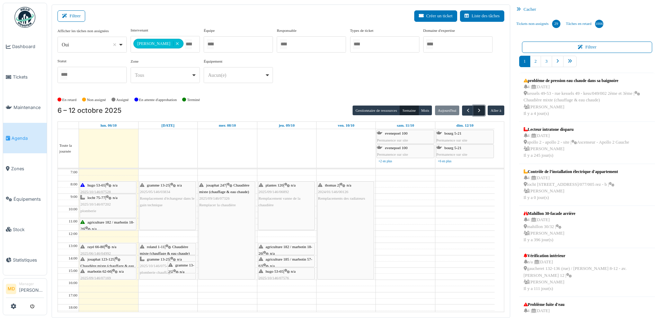
click at [476, 111] on span "button" at bounding box center [479, 111] width 6 height 6
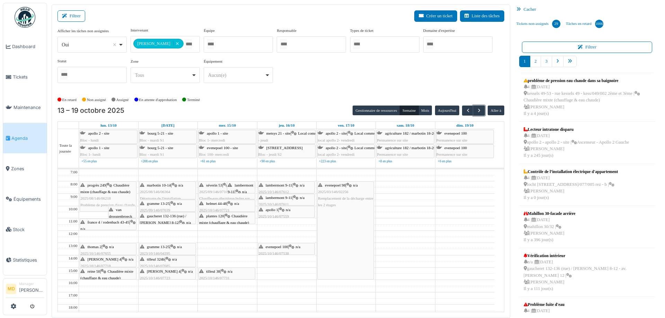
click at [220, 276] on span "2025/10/146/07731" at bounding box center [214, 278] width 30 height 4
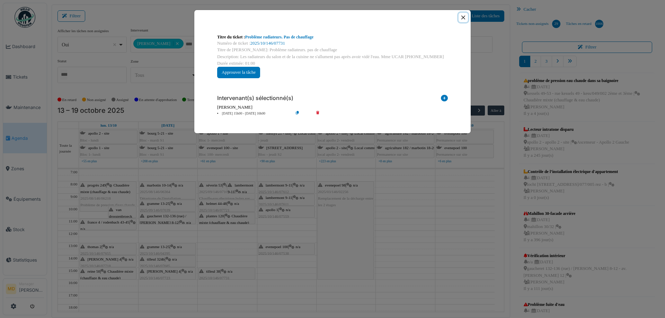
click at [464, 17] on button "Close" at bounding box center [462, 17] width 9 height 9
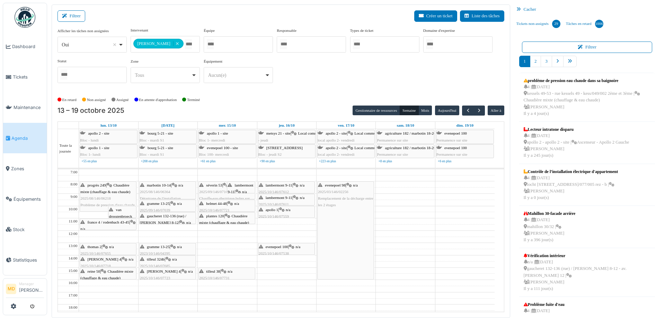
click at [288, 245] on span "evenepoel 100" at bounding box center [277, 247] width 23 height 4
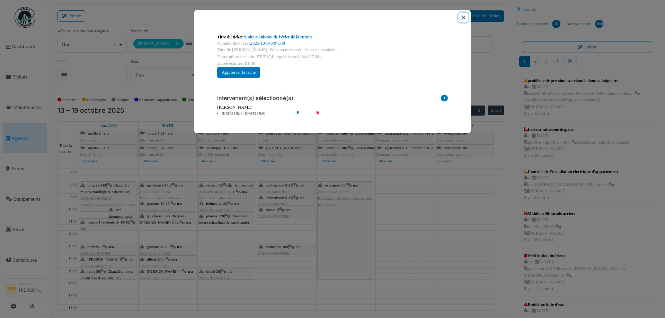
click at [462, 19] on button "Close" at bounding box center [462, 17] width 9 height 9
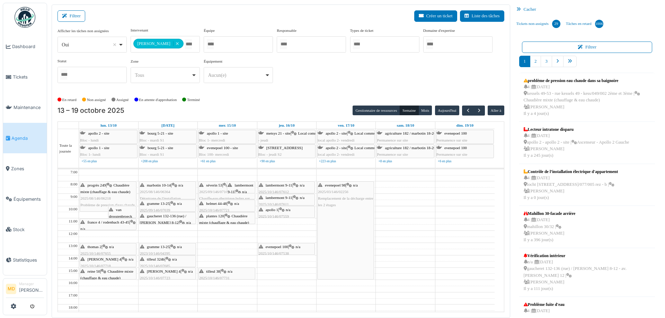
click at [244, 188] on div "lambermont 9-11 | n/a 2025/09/146/07122 La locataire rappelle de nouveau pour s…" at bounding box center [240, 225] width 27 height 86
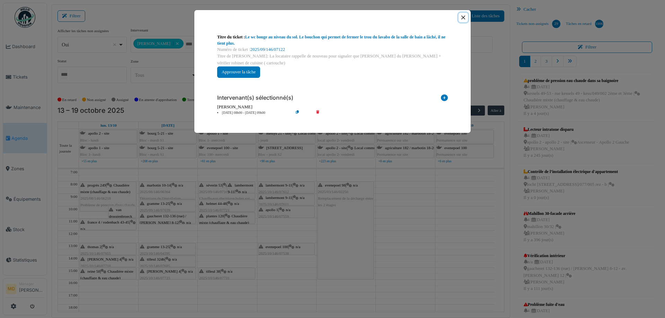
click at [460, 14] on button "Close" at bounding box center [462, 17] width 9 height 9
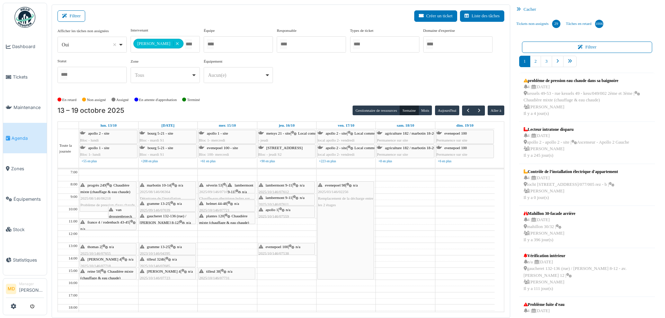
click at [219, 221] on span "Chaudière mixte (chauffage & eau chaude)" at bounding box center [224, 219] width 50 height 11
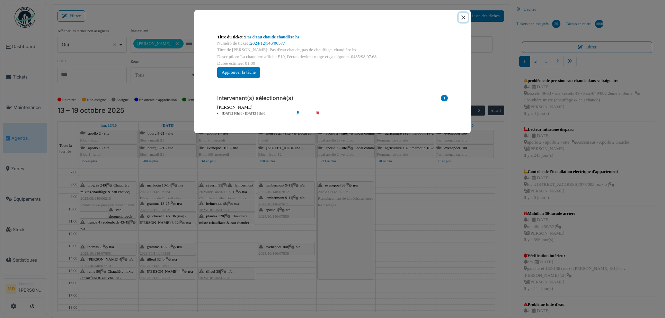
click at [460, 20] on button "Close" at bounding box center [462, 17] width 9 height 9
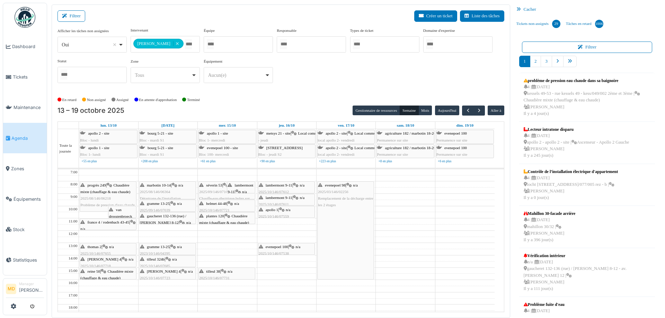
click at [220, 273] on div "tilleul 38 | n/a 2025/10/146/07731 Problème radiateurs. Pas de chauffage" at bounding box center [226, 281] width 55 height 27
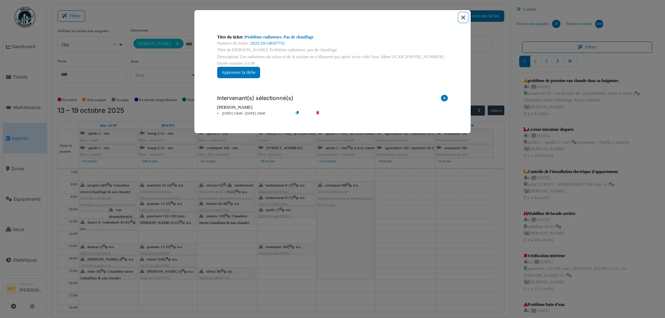
click at [460, 17] on button "Close" at bounding box center [462, 17] width 9 height 9
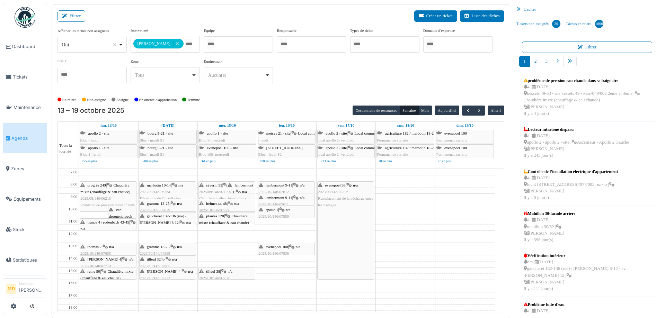
click at [181, 272] on icon at bounding box center [184, 271] width 6 height 5
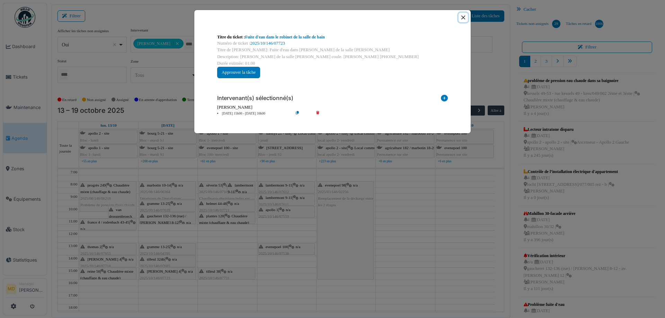
click at [461, 18] on button "Close" at bounding box center [462, 17] width 9 height 9
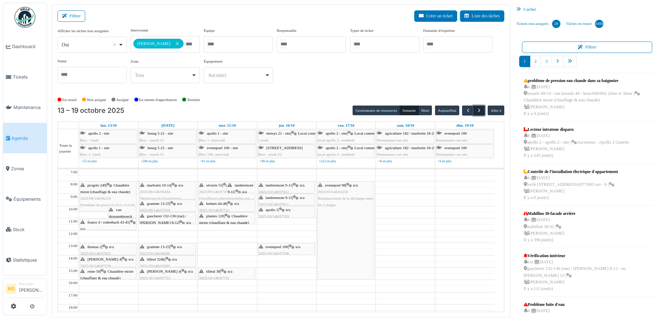
click at [477, 109] on span "button" at bounding box center [479, 111] width 6 height 6
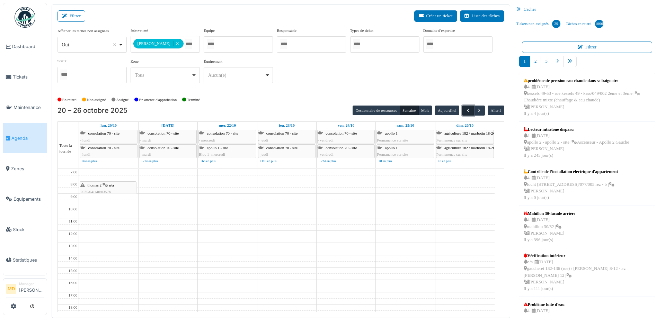
click at [465, 111] on span "button" at bounding box center [468, 111] width 6 height 6
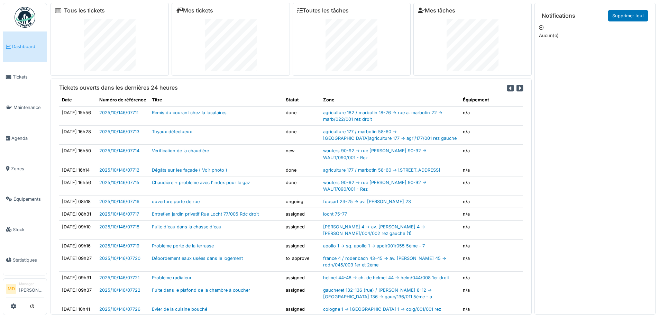
click at [22, 42] on link "Dashboard" at bounding box center [25, 47] width 44 height 30
